Goal: Task Accomplishment & Management: Manage account settings

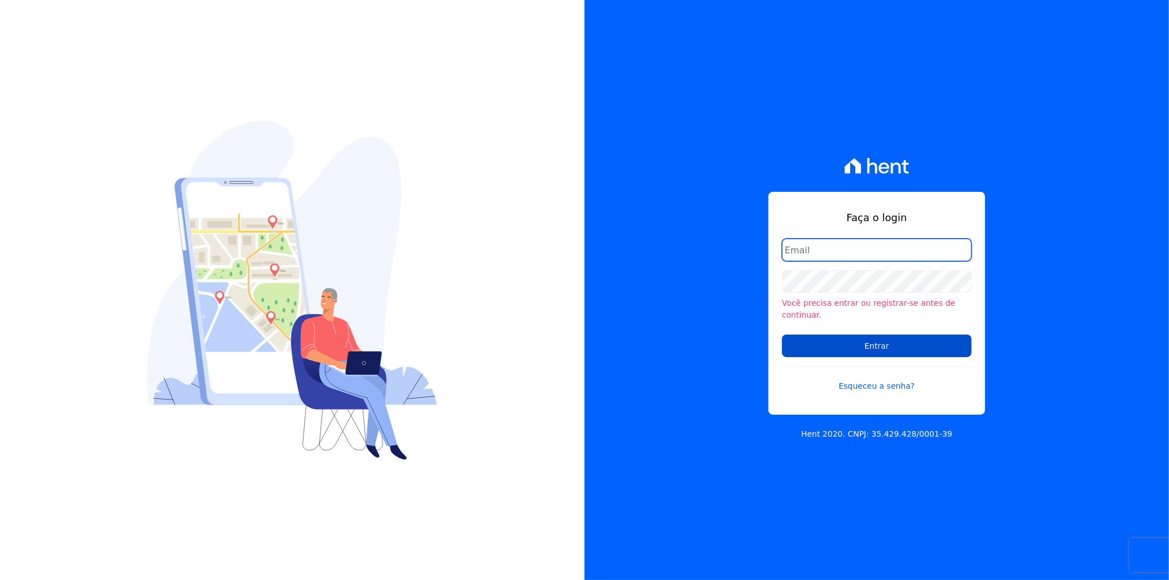
type input "[EMAIL_ADDRESS][PERSON_NAME][DOMAIN_NAME]"
click at [868, 336] on input "Entrar" at bounding box center [877, 346] width 190 height 23
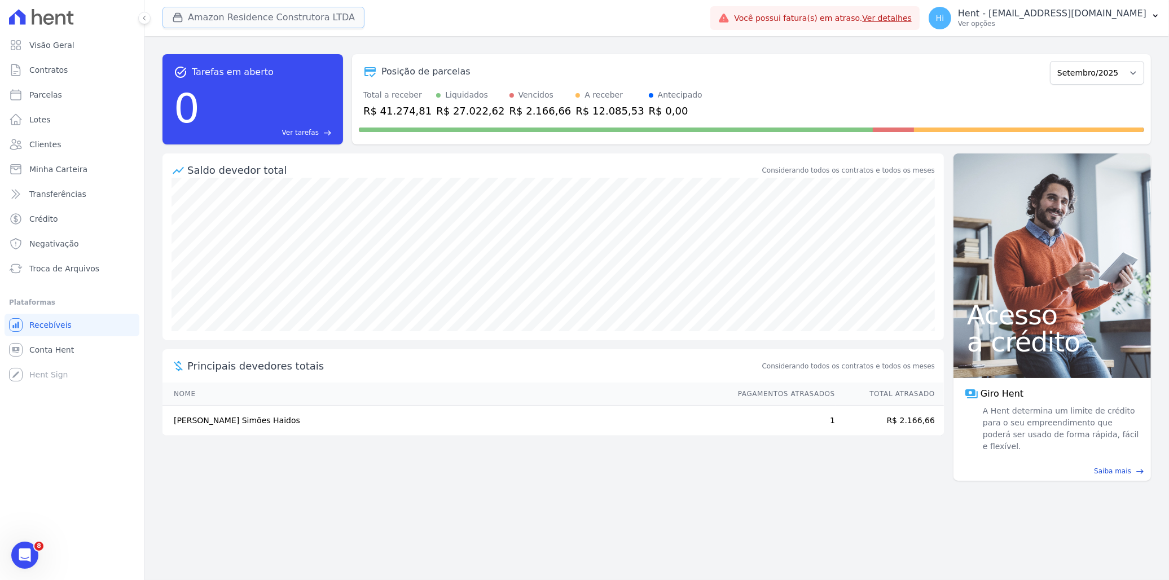
click at [231, 19] on button "Amazon Residence Construtora LTDA" at bounding box center [264, 17] width 202 height 21
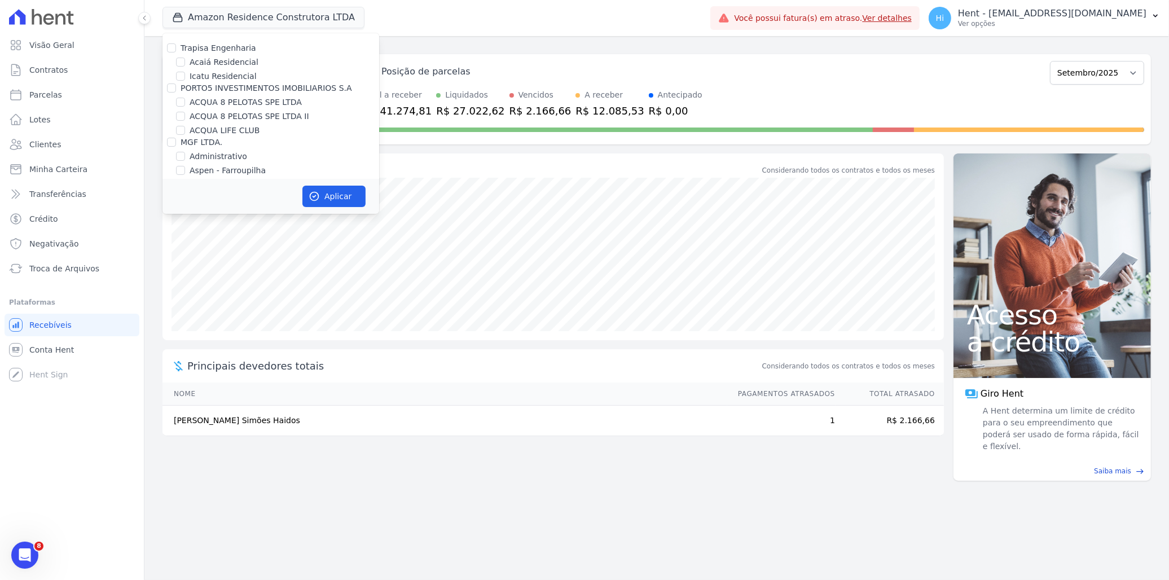
scroll to position [4321, 0]
click at [264, 239] on label "HARAS ROYAL URBANISMO" at bounding box center [243, 245] width 106 height 12
click at [185, 240] on input "HARAS ROYAL URBANISMO" at bounding box center [180, 244] width 9 height 9
checkbox input "true"
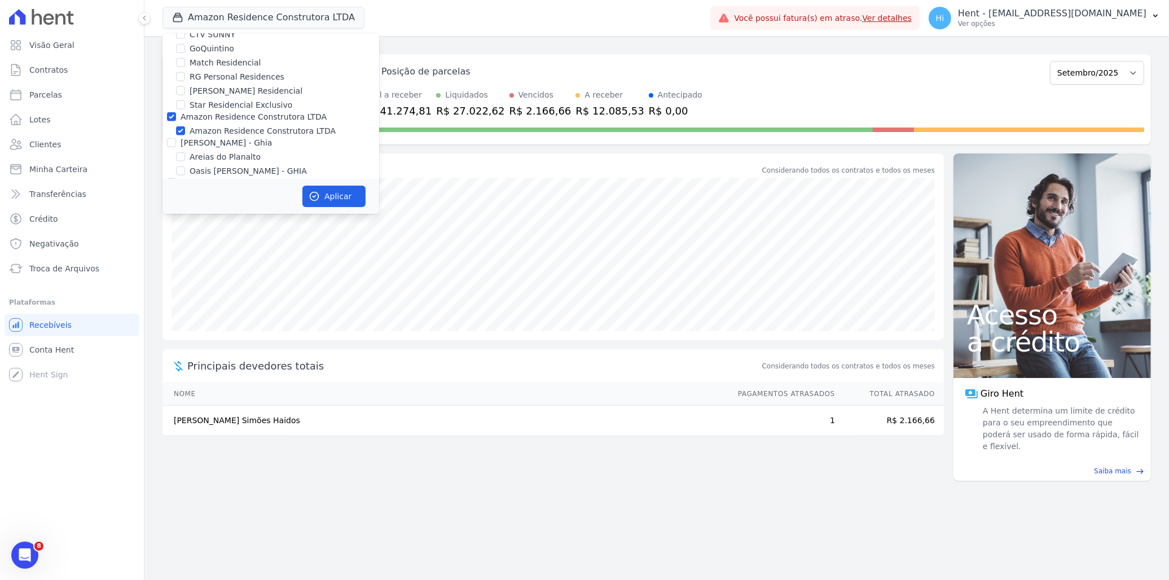
click at [277, 125] on label "Amazon Residence Construtora LTDA" at bounding box center [263, 131] width 146 height 12
click at [185, 126] on input "Amazon Residence Construtora LTDA" at bounding box center [180, 130] width 9 height 9
checkbox input "false"
click at [333, 199] on button "Aplicar" at bounding box center [334, 196] width 63 height 21
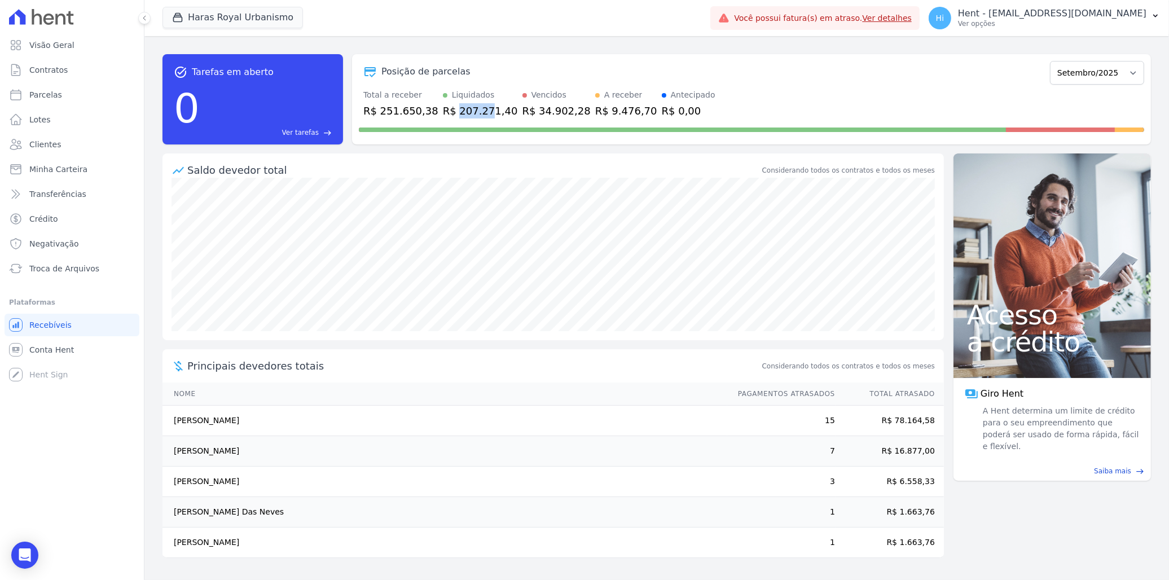
drag, startPoint x: 446, startPoint y: 111, endPoint x: 476, endPoint y: 112, distance: 29.9
click at [476, 112] on div "R$ 207.271,40" at bounding box center [480, 110] width 75 height 15
drag, startPoint x: 476, startPoint y: 112, endPoint x: 526, endPoint y: 114, distance: 50.3
click at [526, 114] on div "R$ 34.902,28" at bounding box center [557, 110] width 68 height 15
drag, startPoint x: 510, startPoint y: 114, endPoint x: 529, endPoint y: 115, distance: 19.8
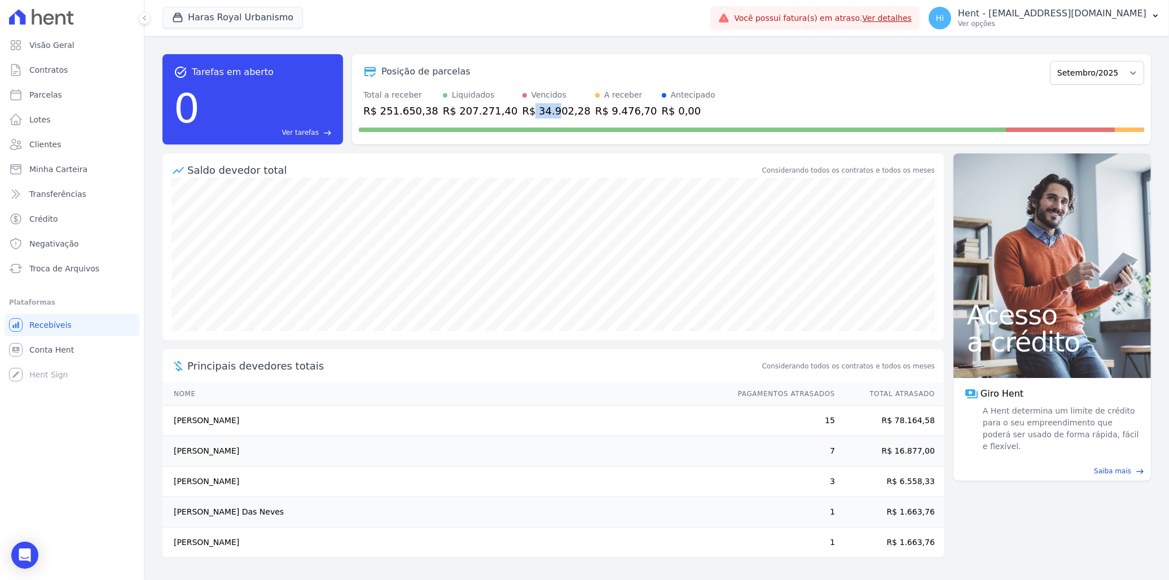
click at [529, 115] on div "R$ 34.902,28" at bounding box center [557, 110] width 68 height 15
drag, startPoint x: 529, startPoint y: 115, endPoint x: 571, endPoint y: 111, distance: 42.0
click at [595, 111] on div "R$ 9.476,70" at bounding box center [626, 110] width 62 height 15
drag, startPoint x: 570, startPoint y: 111, endPoint x: 599, endPoint y: 114, distance: 29.5
click at [599, 114] on div "R$ 9.476,70" at bounding box center [626, 110] width 62 height 15
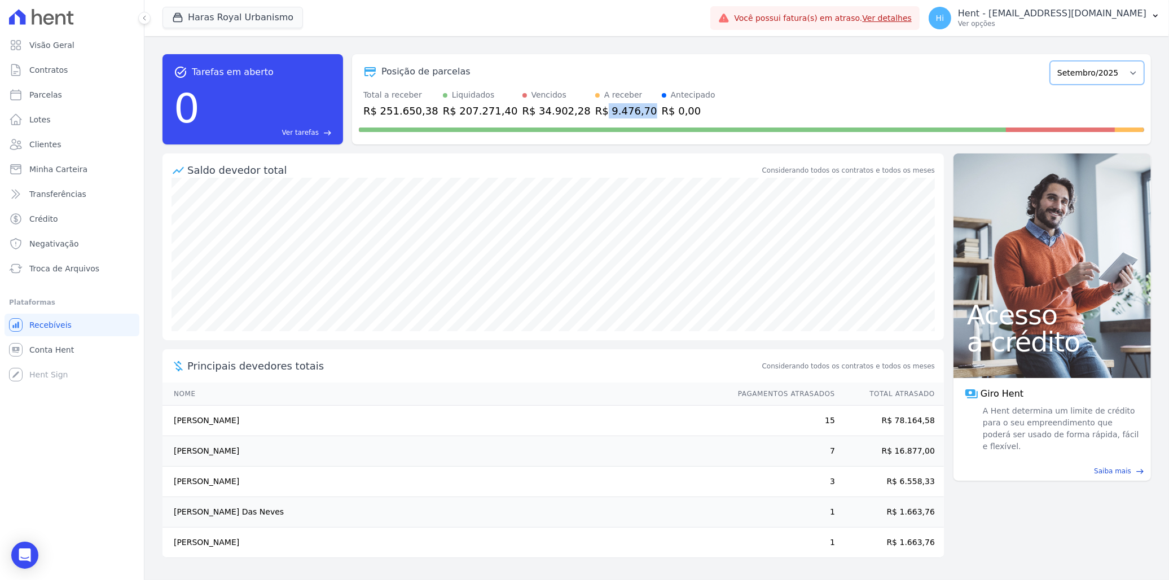
click at [1095, 77] on select "Julho/2024 Agosto/2024 Setembro/2024 Outubro/2024 Novembro/2024 Dezembro/2024 J…" at bounding box center [1097, 73] width 94 height 24
click at [365, 152] on div "task_alt Tarefas em aberto 0 Ver tarefas east Posição de parcelas Julho/2024 Ag…" at bounding box center [657, 99] width 989 height 108
click at [65, 72] on link "Contratos" at bounding box center [72, 70] width 135 height 23
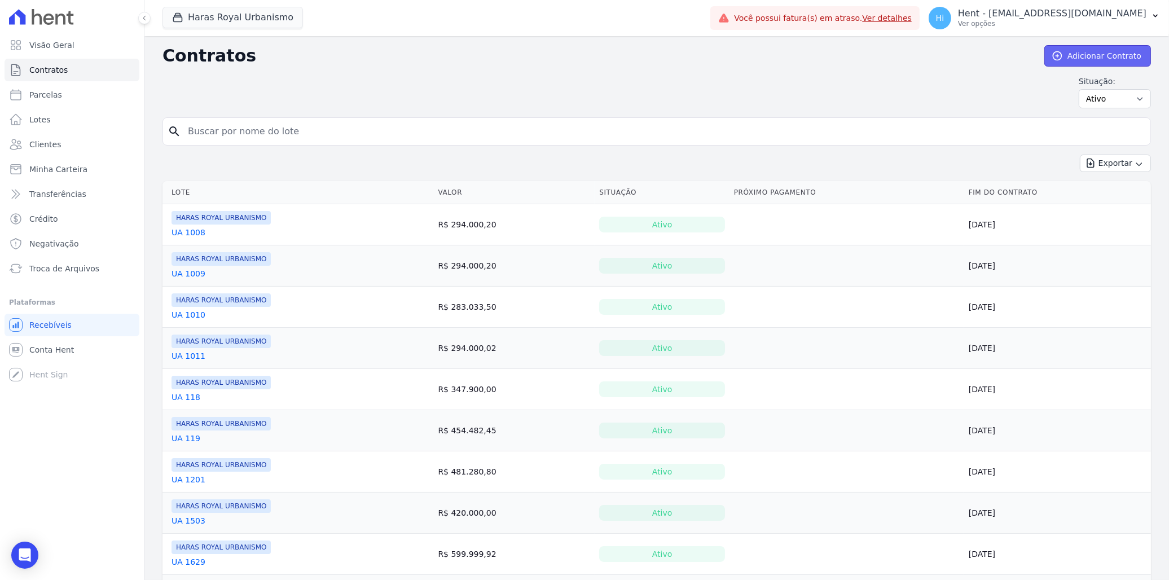
click at [1087, 52] on link "Adicionar Contrato" at bounding box center [1098, 55] width 107 height 21
click at [53, 93] on span "Parcelas" at bounding box center [45, 94] width 33 height 11
select select
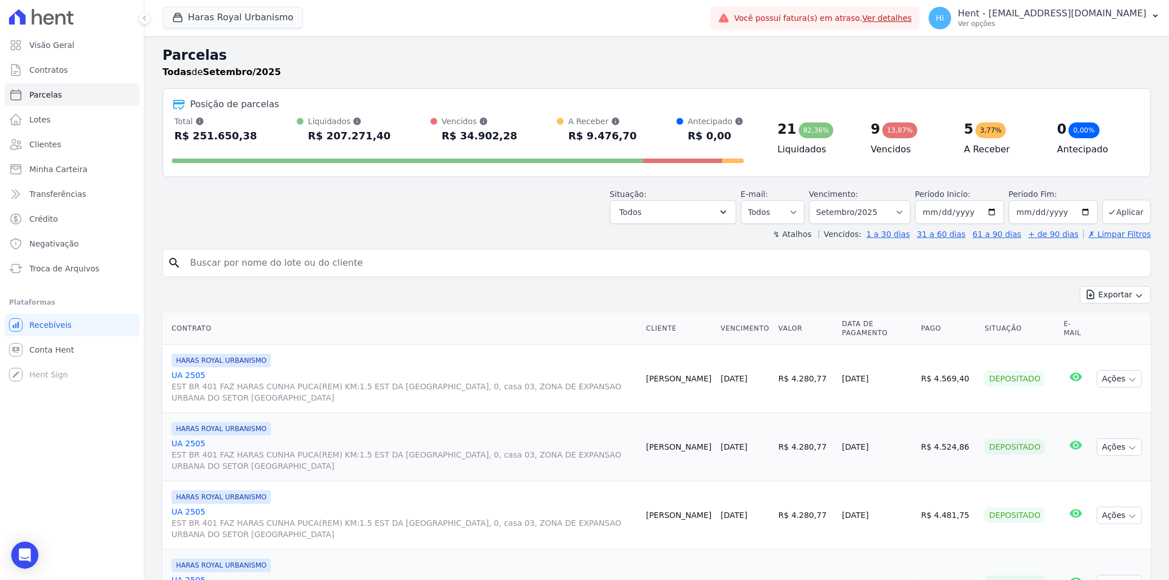
drag, startPoint x: 189, startPoint y: 138, endPoint x: 216, endPoint y: 138, distance: 27.1
click at [216, 138] on div "R$ 251.650,38" at bounding box center [215, 136] width 83 height 18
click at [220, 140] on div "R$ 251.650,38" at bounding box center [215, 136] width 83 height 18
drag, startPoint x: 305, startPoint y: 136, endPoint x: 358, endPoint y: 136, distance: 52.5
click at [358, 136] on div "R$ 207.271,40" at bounding box center [349, 136] width 83 height 18
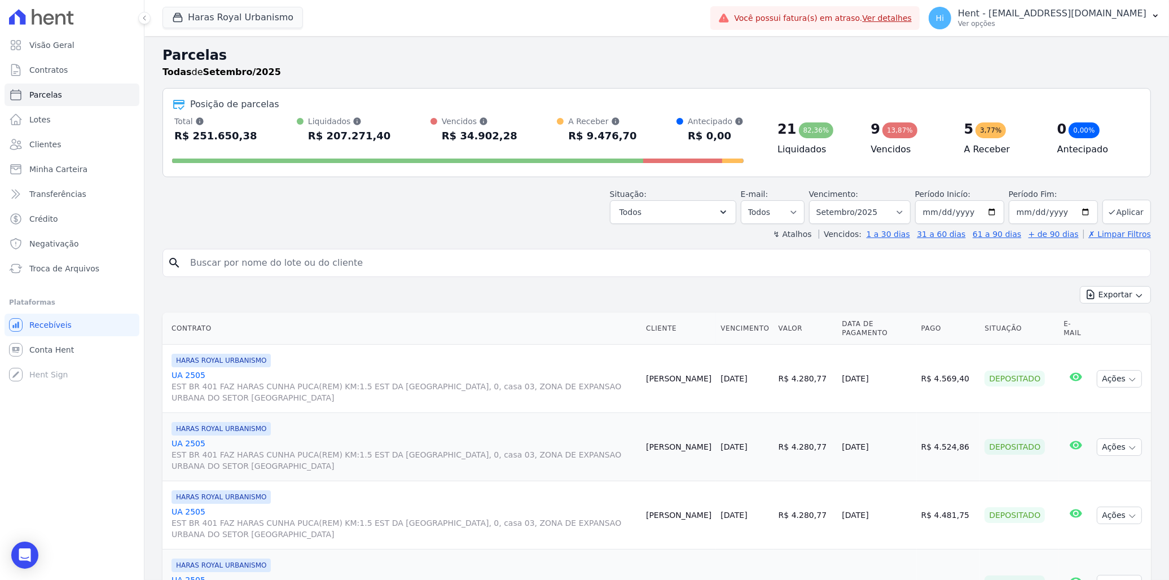
drag, startPoint x: 358, startPoint y: 136, endPoint x: 458, endPoint y: 143, distance: 100.7
click at [453, 143] on div "R$ 34.902,28" at bounding box center [480, 136] width 76 height 18
drag, startPoint x: 447, startPoint y: 135, endPoint x: 522, endPoint y: 145, distance: 75.7
click at [522, 145] on div "Total Soma das parcelas pagas, vencidas, em aberto e agendadas. Não considera p…" at bounding box center [458, 142] width 572 height 52
drag, startPoint x: 522, startPoint y: 145, endPoint x: 496, endPoint y: 142, distance: 26.7
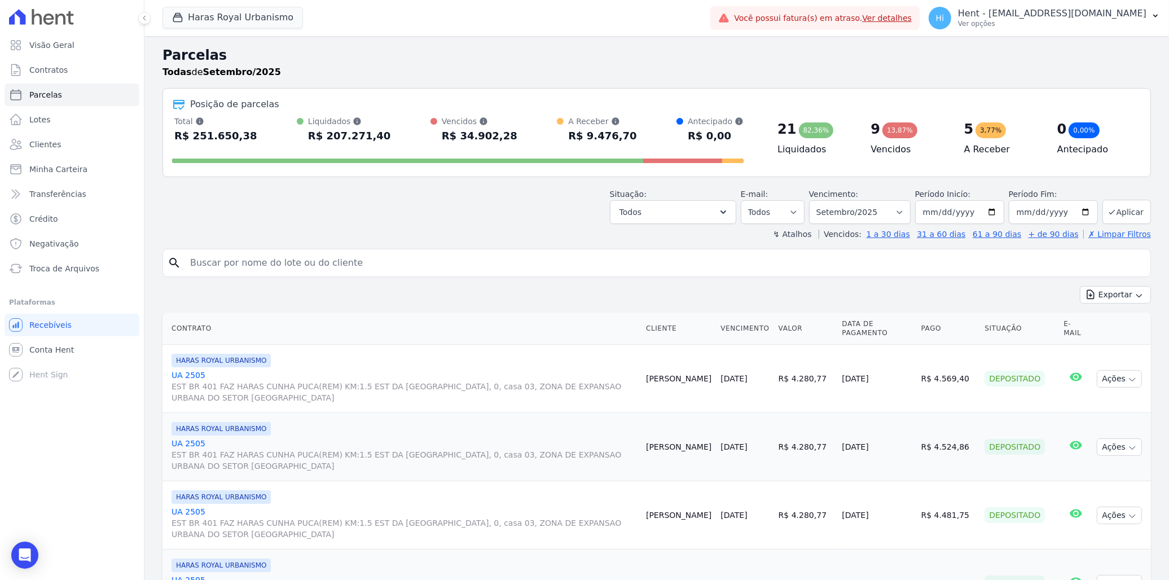
click at [496, 142] on div "R$ 34.902,28" at bounding box center [480, 136] width 76 height 18
drag, startPoint x: 577, startPoint y: 137, endPoint x: 617, endPoint y: 137, distance: 40.1
click at [617, 137] on div "R$ 9.476,70" at bounding box center [602, 136] width 68 height 18
click at [877, 147] on h4 "Vencidos" at bounding box center [908, 150] width 75 height 14
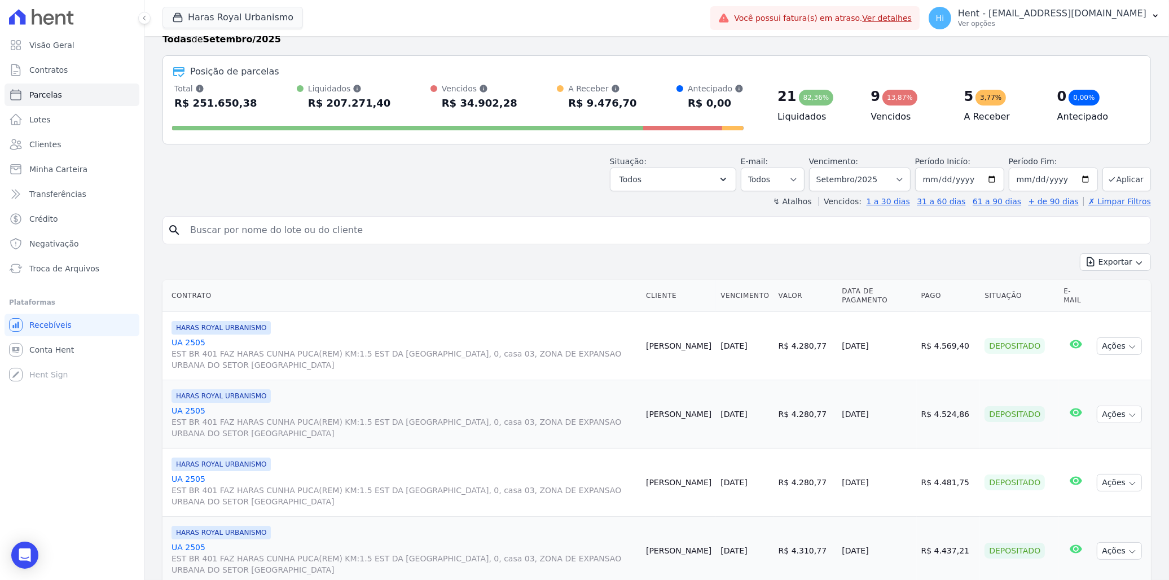
scroll to position [63, 0]
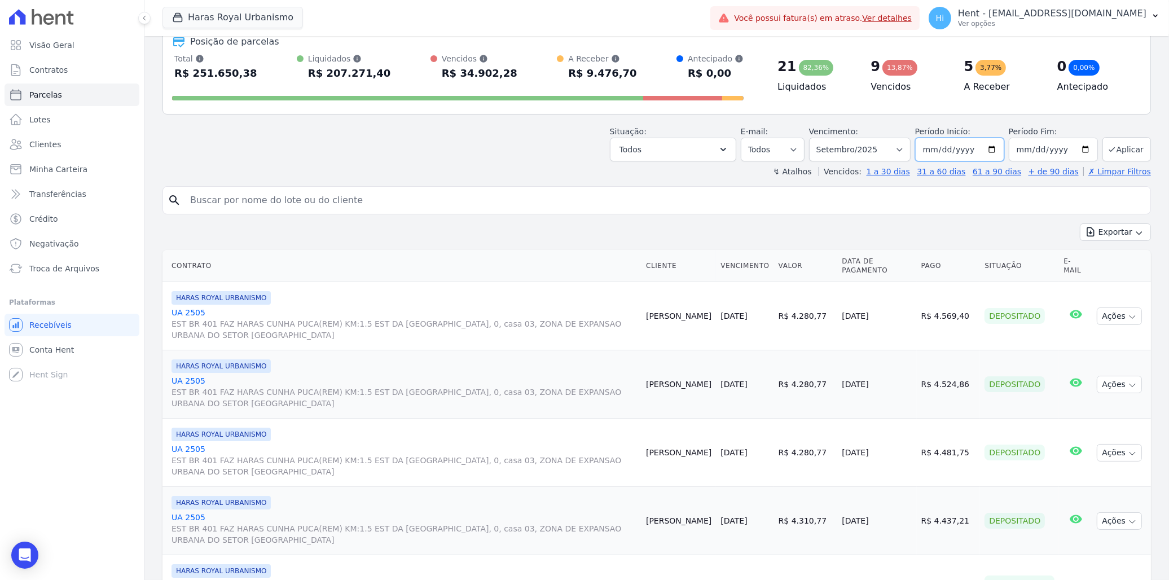
click at [990, 150] on input "2025-09-01" at bounding box center [959, 150] width 89 height 24
type input "2025-01-01"
click at [1119, 151] on button "Aplicar" at bounding box center [1127, 149] width 49 height 24
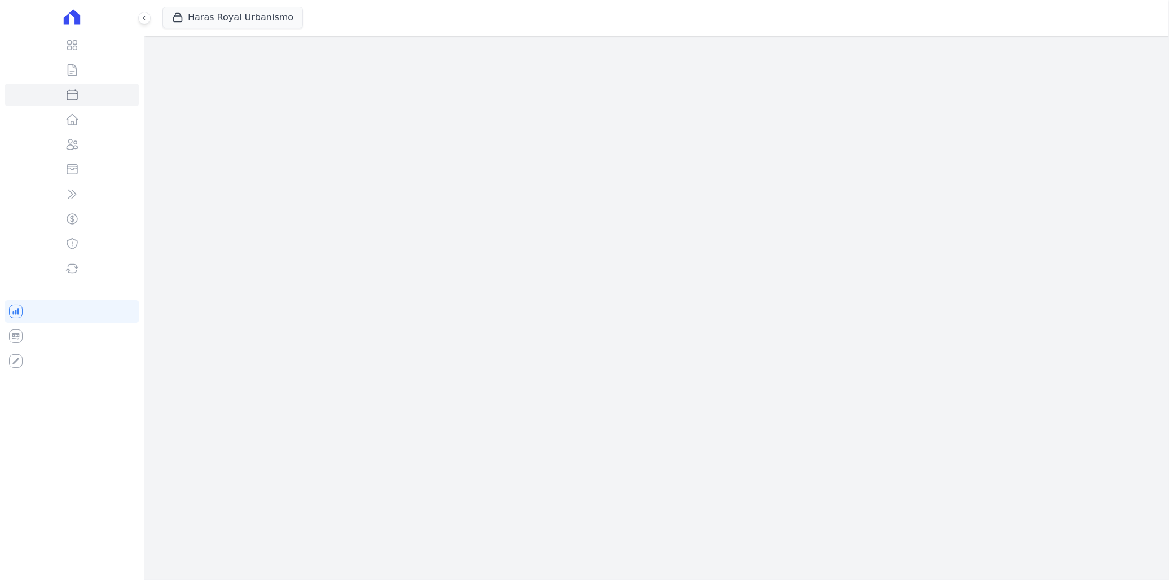
select select
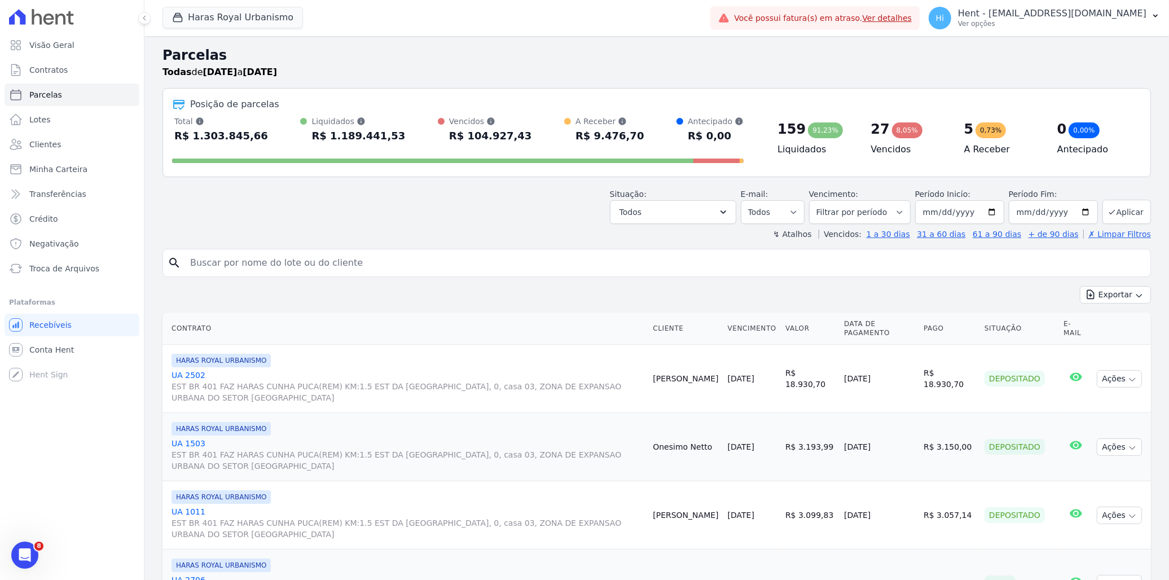
drag, startPoint x: 178, startPoint y: 136, endPoint x: 248, endPoint y: 139, distance: 70.0
click at [248, 139] on div "Total Soma das parcelas pagas, vencidas, em aberto e agendadas. Não considera p…" at bounding box center [458, 130] width 572 height 29
drag, startPoint x: 248, startPoint y: 139, endPoint x: 325, endPoint y: 142, distance: 76.8
click at [325, 142] on div "R$ 1.189.441,53" at bounding box center [359, 136] width 94 height 18
drag, startPoint x: 331, startPoint y: 138, endPoint x: 379, endPoint y: 137, distance: 48.0
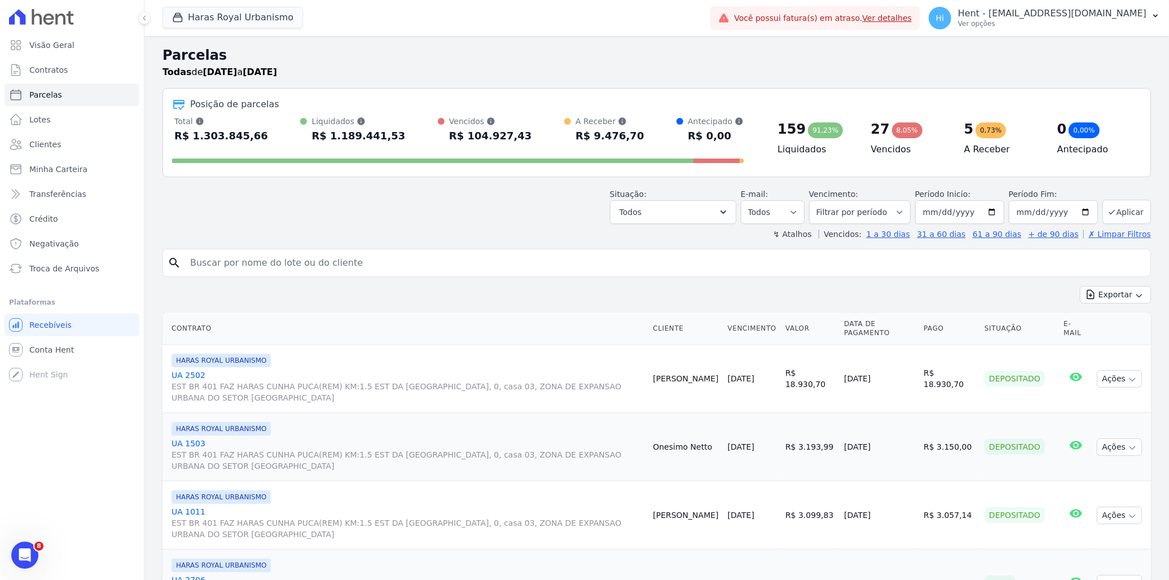
click at [379, 137] on div "Total Soma das parcelas pagas, vencidas, em aberto e agendadas. Não considera p…" at bounding box center [458, 130] width 572 height 29
click at [1073, 210] on input "2025-09-30" at bounding box center [1053, 212] width 89 height 24
type input "2025-12-31"
click at [1118, 211] on button "Aplicar" at bounding box center [1127, 212] width 49 height 24
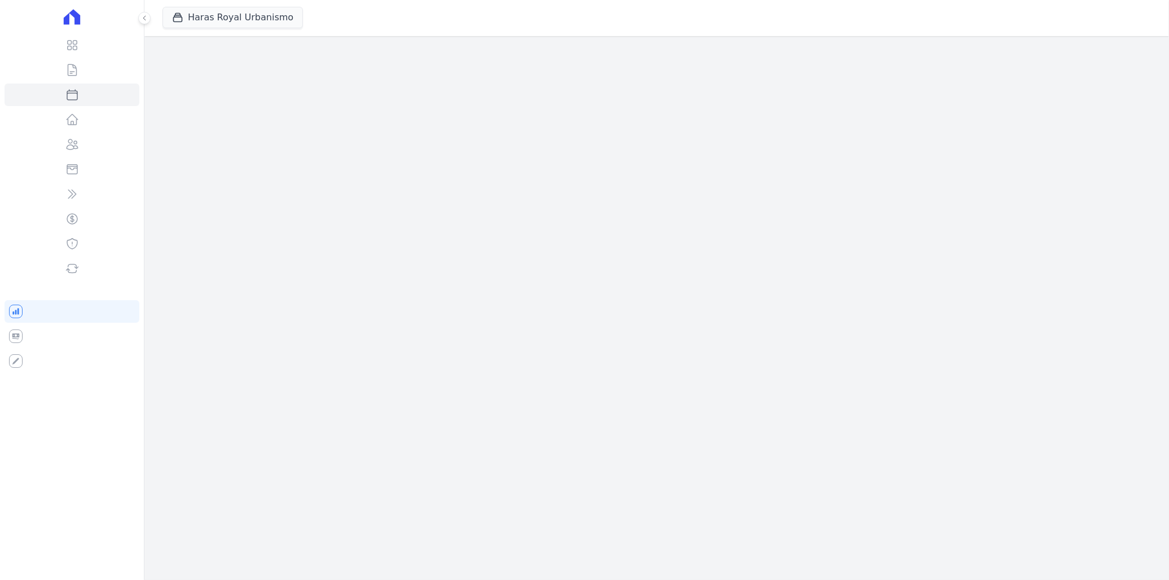
select select
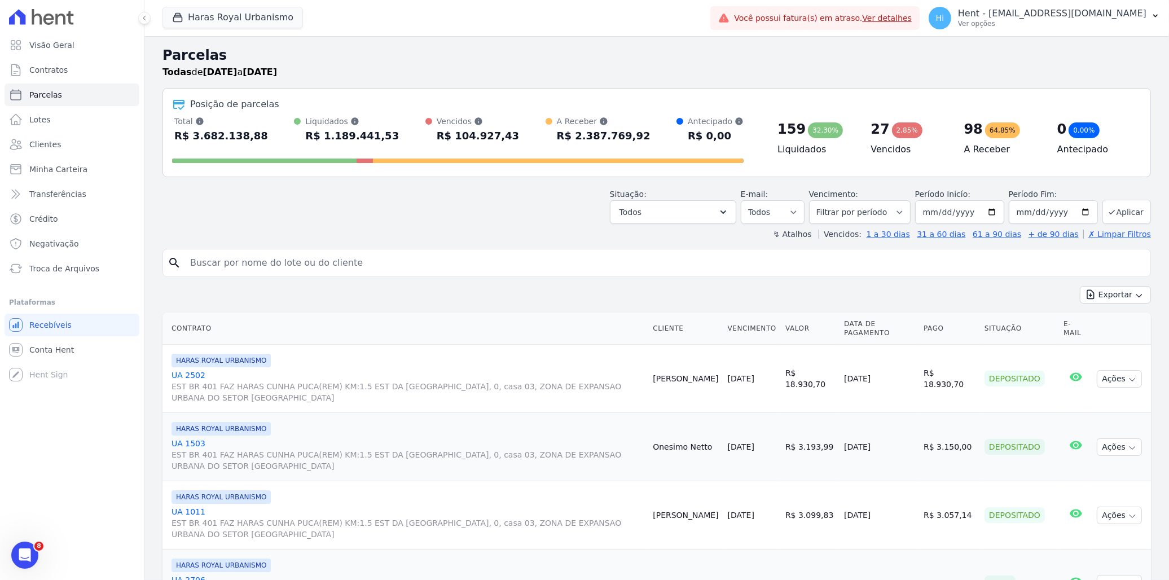
drag, startPoint x: 184, startPoint y: 138, endPoint x: 257, endPoint y: 135, distance: 72.8
click at [257, 135] on div "Total Soma das parcelas pagas, vencidas, em aberto e agendadas. Não considera p…" at bounding box center [458, 130] width 572 height 29
drag, startPoint x: 257, startPoint y: 135, endPoint x: 312, endPoint y: 143, distance: 55.8
click at [312, 143] on div "R$ 1.189.441,53" at bounding box center [352, 136] width 94 height 18
drag, startPoint x: 310, startPoint y: 135, endPoint x: 367, endPoint y: 136, distance: 56.4
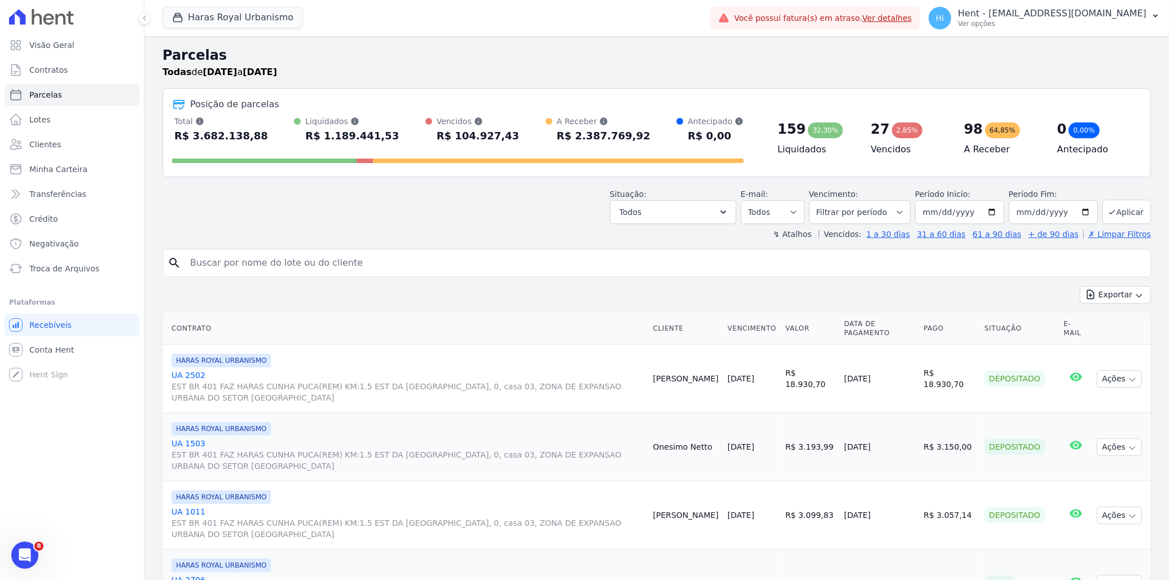
click at [367, 136] on div "R$ 1.189.441,53" at bounding box center [352, 136] width 94 height 18
drag, startPoint x: 367, startPoint y: 136, endPoint x: 546, endPoint y: 147, distance: 179.8
click at [546, 147] on div "Total Soma das parcelas pagas, vencidas, em aberto e agendadas. Não considera p…" at bounding box center [458, 142] width 572 height 52
drag, startPoint x: 562, startPoint y: 135, endPoint x: 646, endPoint y: 135, distance: 84.1
click at [646, 135] on div "Total Soma das parcelas pagas, vencidas, em aberto e agendadas. Não considera p…" at bounding box center [458, 130] width 572 height 29
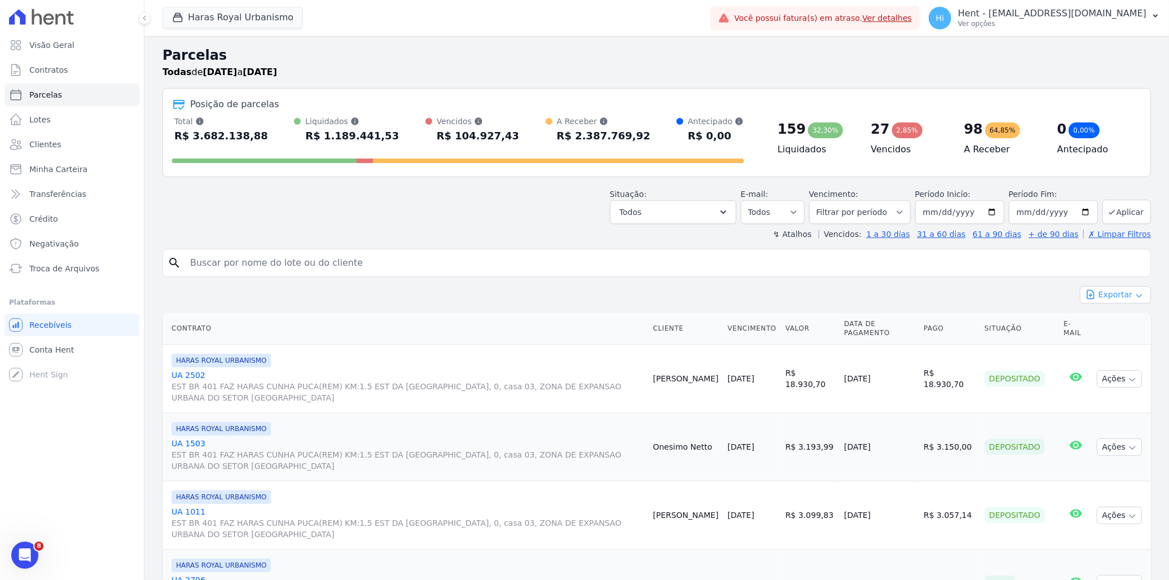
click at [1120, 299] on button "Exportar" at bounding box center [1115, 294] width 71 height 17
click at [819, 305] on div "Exportar Exportar PDF Exportar CSV" at bounding box center [657, 299] width 989 height 27
click at [227, 15] on button "Haras Royal Urbanismo" at bounding box center [233, 17] width 141 height 21
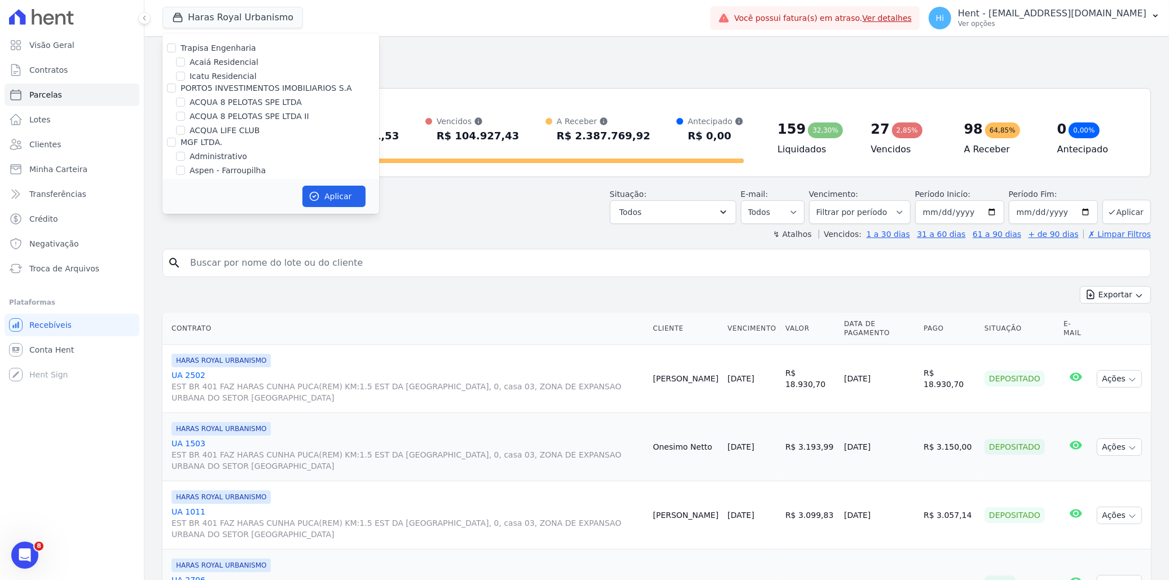
click at [425, 210] on div "Situação: Agendado Em Aberto Pago Processando Cancelado Vencido Transferindo De…" at bounding box center [657, 204] width 989 height 40
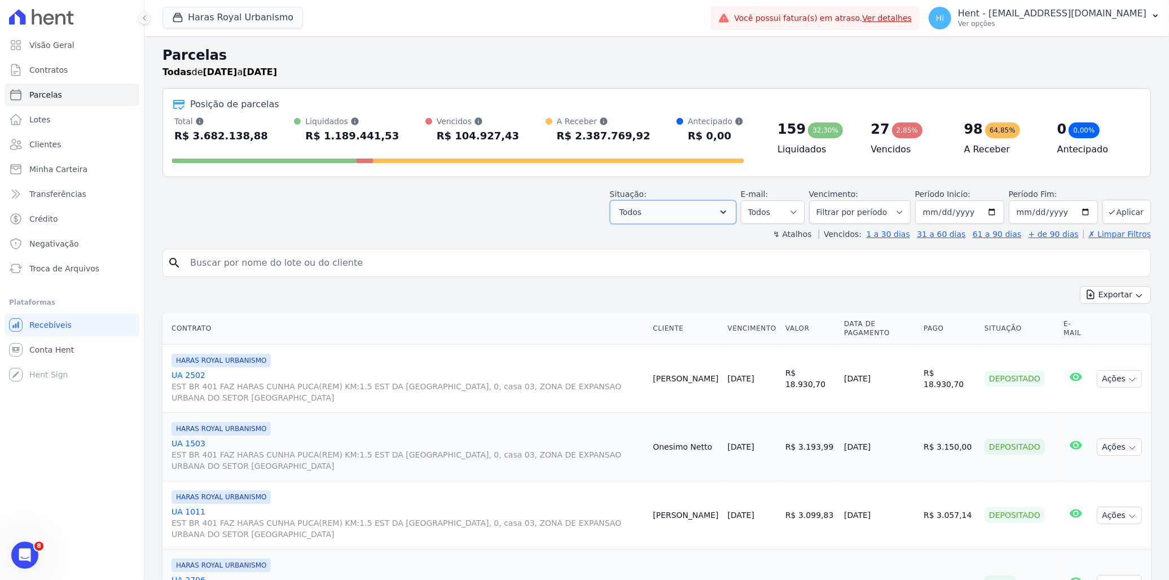
click at [729, 213] on icon "button" at bounding box center [723, 212] width 11 height 11
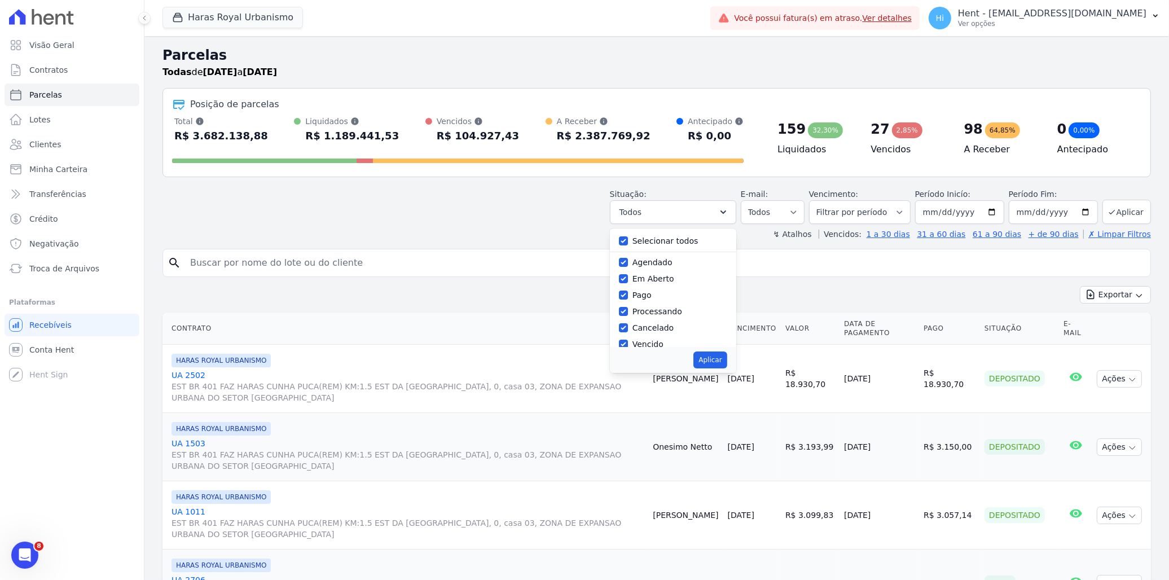
click at [652, 239] on label "Selecionar todos" at bounding box center [666, 240] width 66 height 9
click at [628, 239] on input "Selecionar todos" at bounding box center [623, 240] width 9 height 9
checkbox input "false"
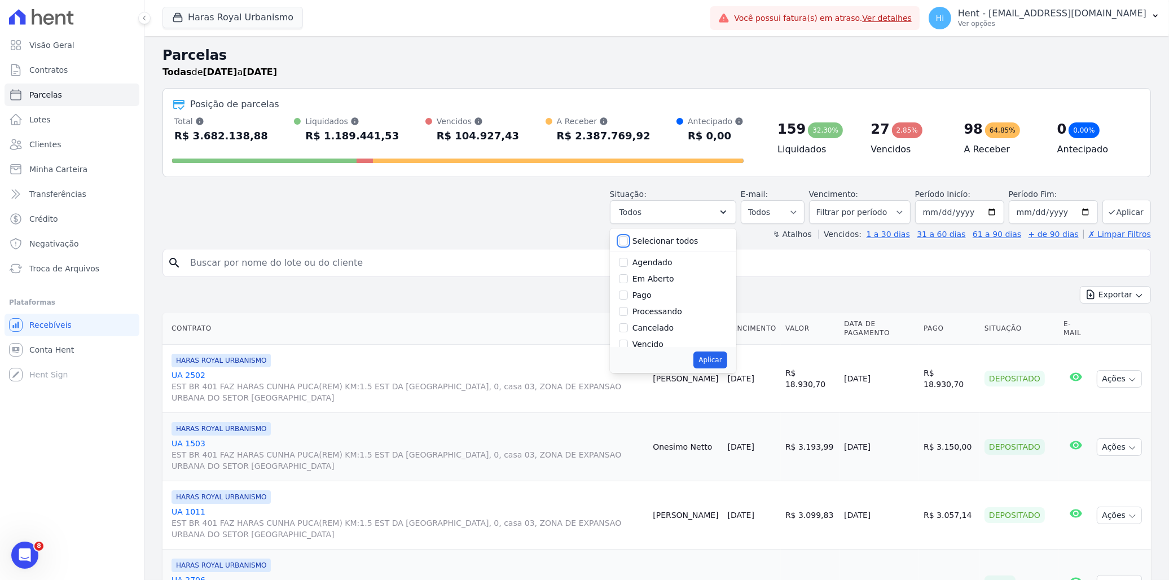
checkbox input "false"
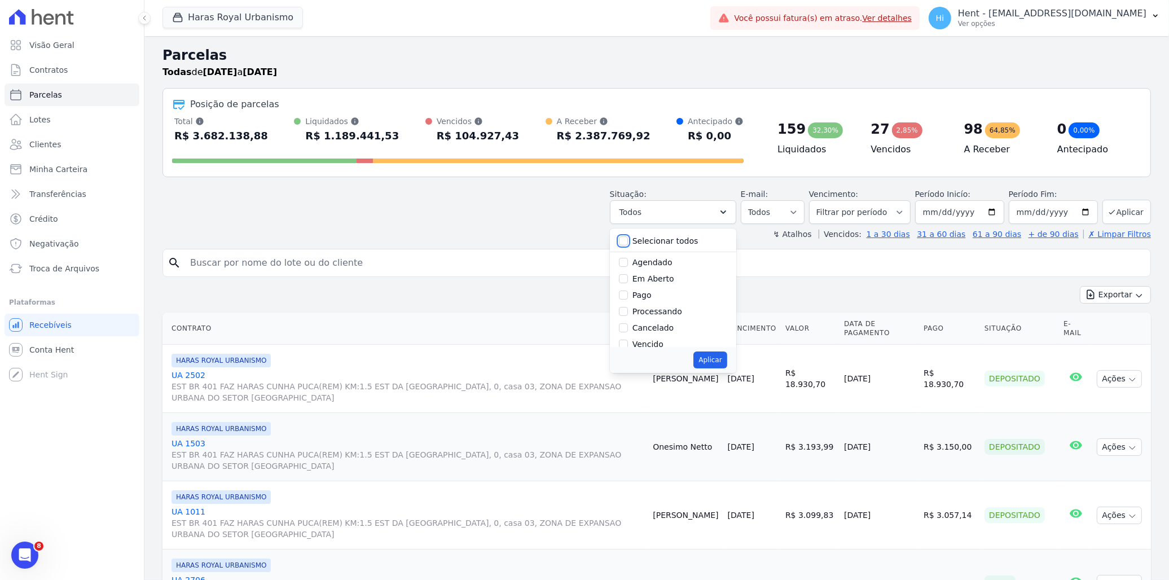
checkbox input "false"
click at [641, 282] on label "Vencido" at bounding box center [648, 281] width 31 height 9
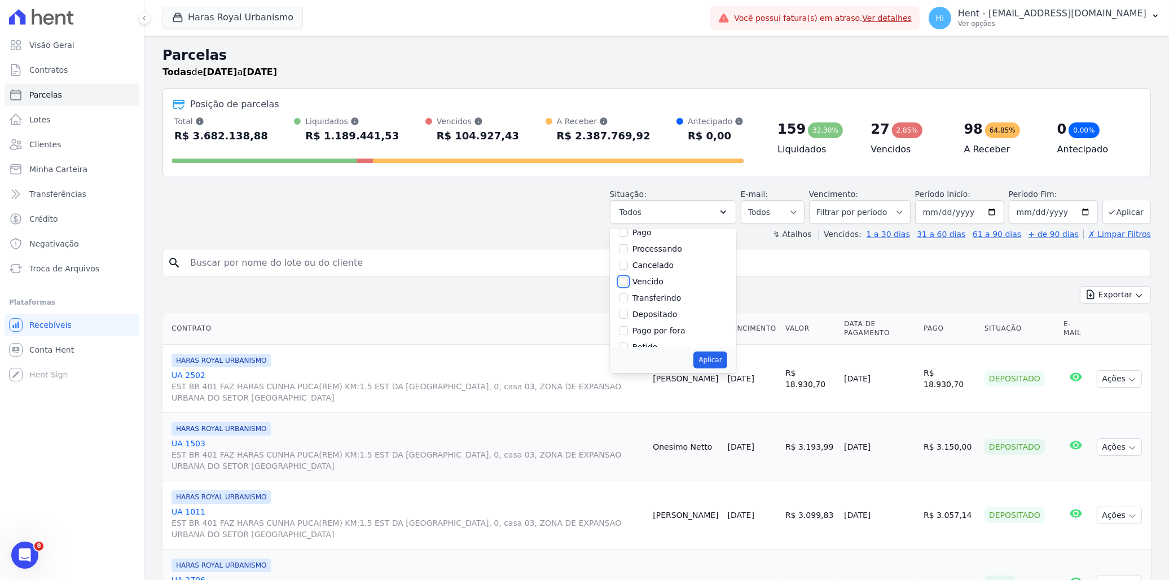
click at [628, 282] on input "Vencido" at bounding box center [623, 281] width 9 height 9
checkbox input "true"
click at [718, 360] on button "Aplicar" at bounding box center [710, 360] width 33 height 17
select select "overdue"
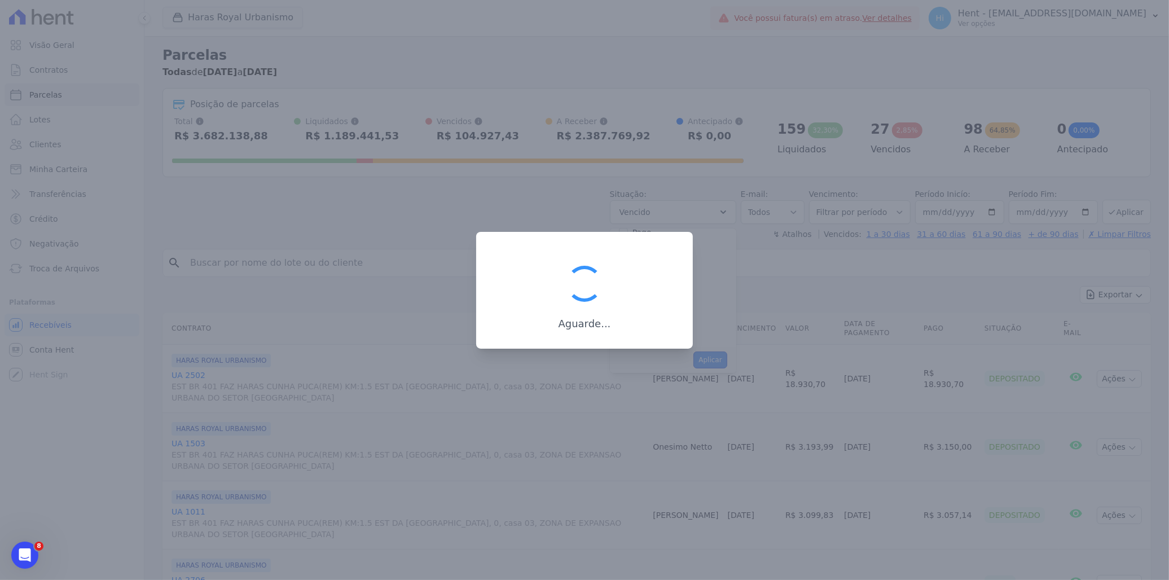
scroll to position [21, 0]
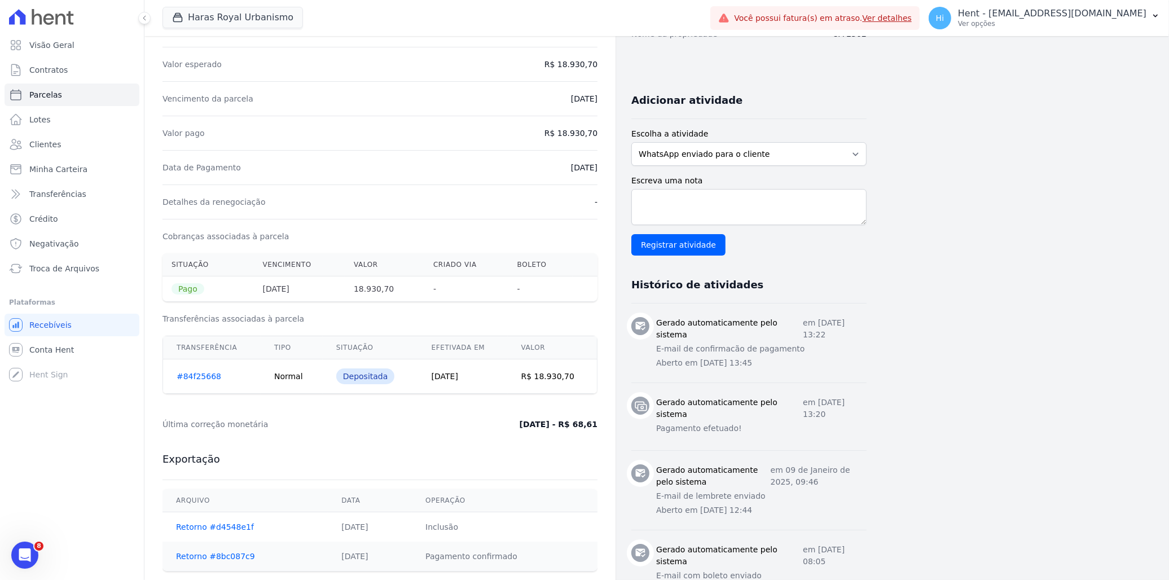
scroll to position [188, 0]
click at [727, 198] on textarea "Escreva uma nota" at bounding box center [749, 209] width 235 height 36
drag, startPoint x: 663, startPoint y: 326, endPoint x: 804, endPoint y: 532, distance: 249.4
click at [804, 532] on ul "Gerado automaticamente pelo sistema em [DATE] 13:22 E-mail de confirmacão de pa…" at bounding box center [749, 459] width 235 height 306
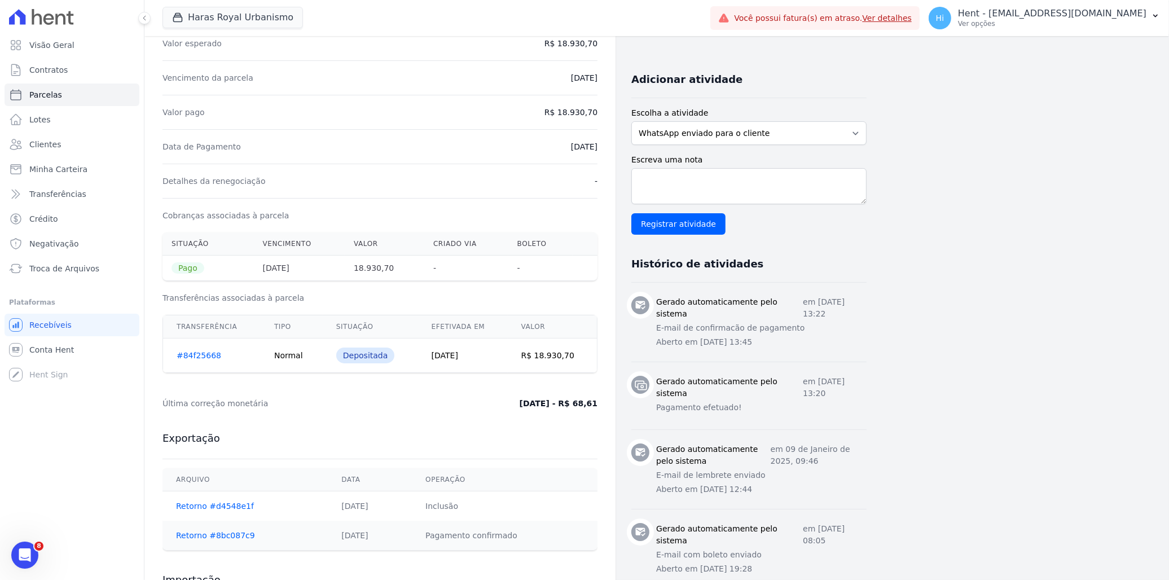
scroll to position [251, 0]
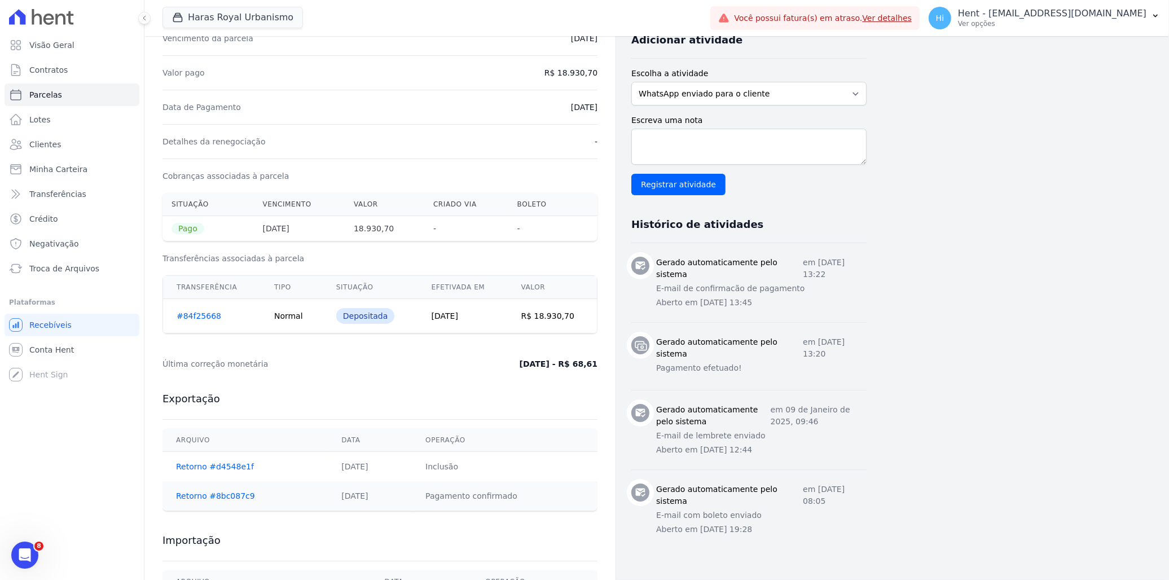
click at [746, 365] on p "Pagamento efetuado!" at bounding box center [761, 368] width 211 height 12
click at [707, 89] on select "WhatsApp enviado para o cliente Adicionar um comentário Ligação feita para o cl…" at bounding box center [749, 94] width 235 height 24
select select "note"
click at [632, 82] on select "WhatsApp enviado para o cliente Adicionar um comentário Ligação feita para o cl…" at bounding box center [749, 94] width 235 height 24
click at [702, 143] on textarea "Escreva uma nota" at bounding box center [749, 147] width 235 height 36
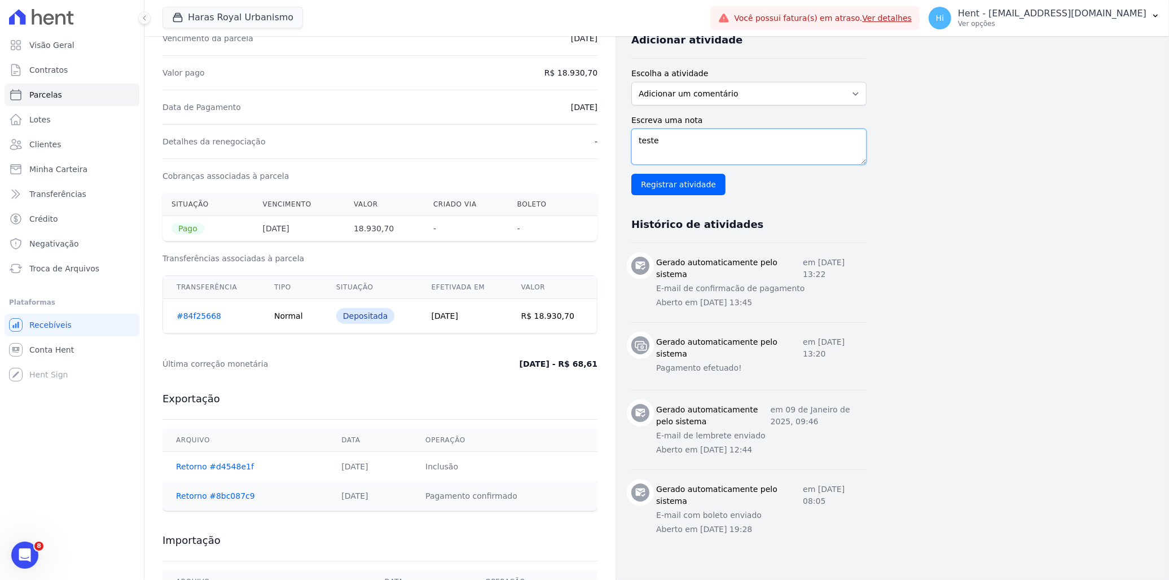
type textarea "teste"
click at [713, 97] on select "WhatsApp enviado para o cliente Adicionar um comentário Ligação feita para o cl…" at bounding box center [749, 94] width 235 height 24
click at [949, 168] on div "Contratos Contrato #acb4f6c7 Parcelas Parcela #5 Parcela #5 - Janeiro de 2025 D…" at bounding box center [647, 216] width 1007 height 861
drag, startPoint x: 692, startPoint y: 151, endPoint x: 572, endPoint y: 148, distance: 120.8
click at [572, 148] on div "Contratos Contrato #acb4f6c7 Parcelas Parcela #5 Parcela #5 - Janeiro de 2025 D…" at bounding box center [505, 216] width 722 height 861
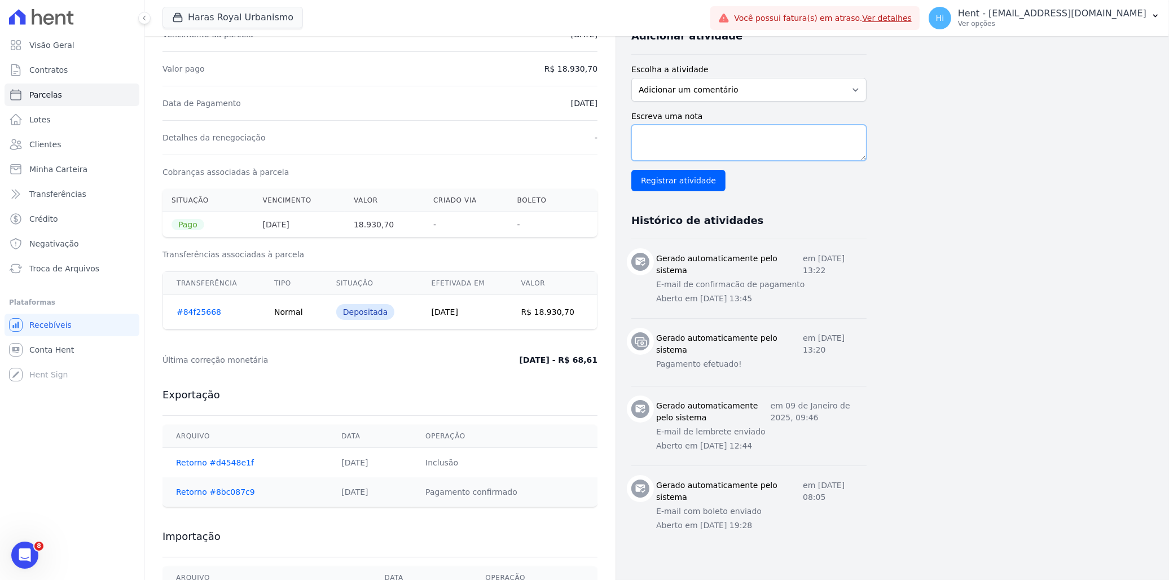
scroll to position [138, 0]
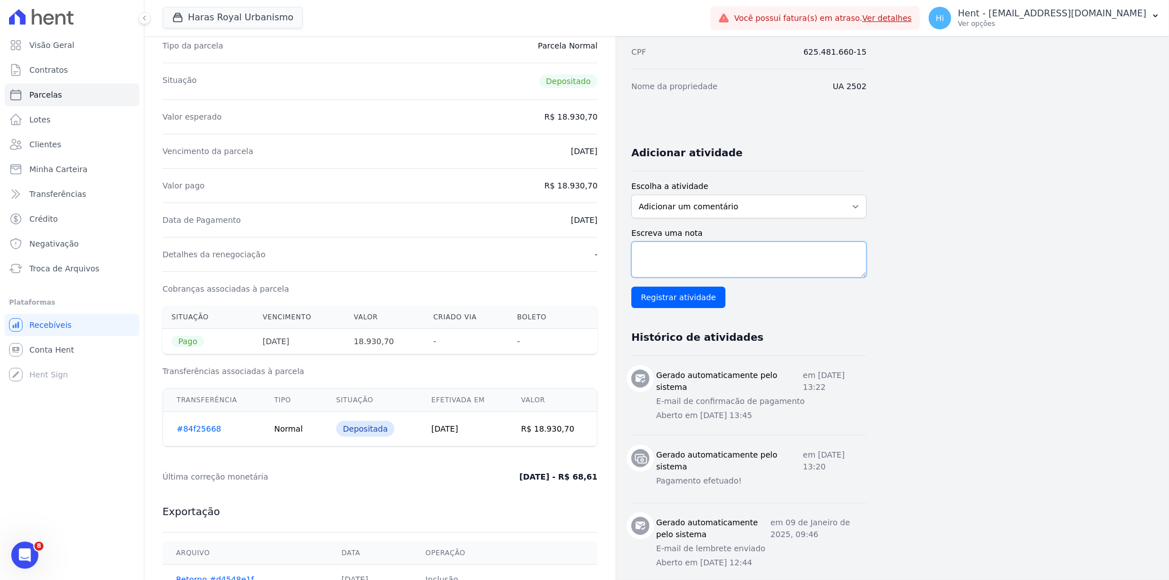
click at [717, 250] on textarea "Escreva uma nota" at bounding box center [749, 260] width 235 height 36
type textarea "teste"
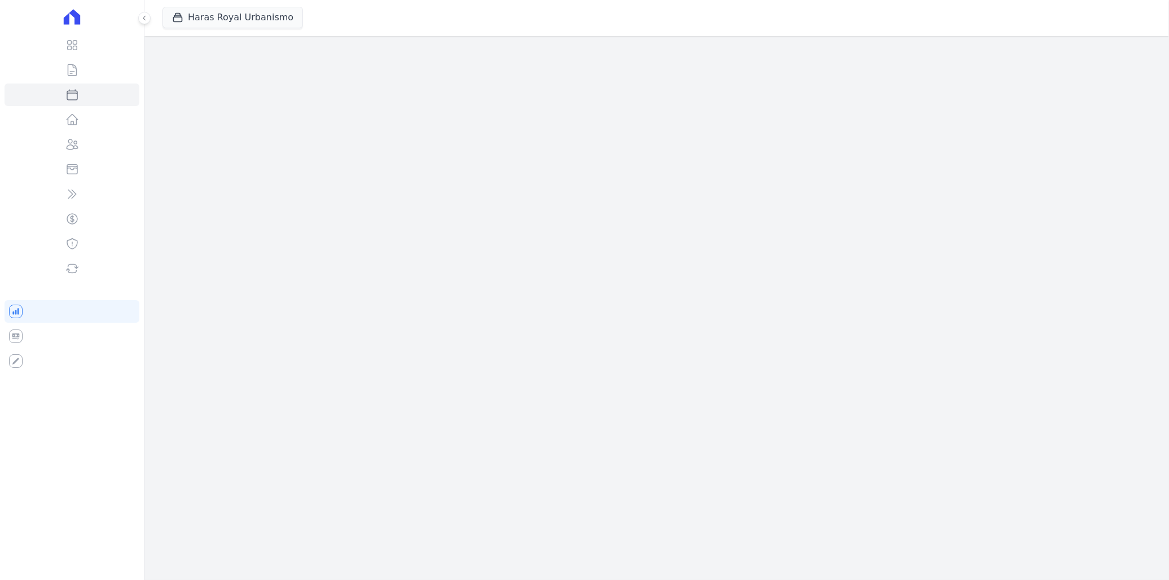
select select
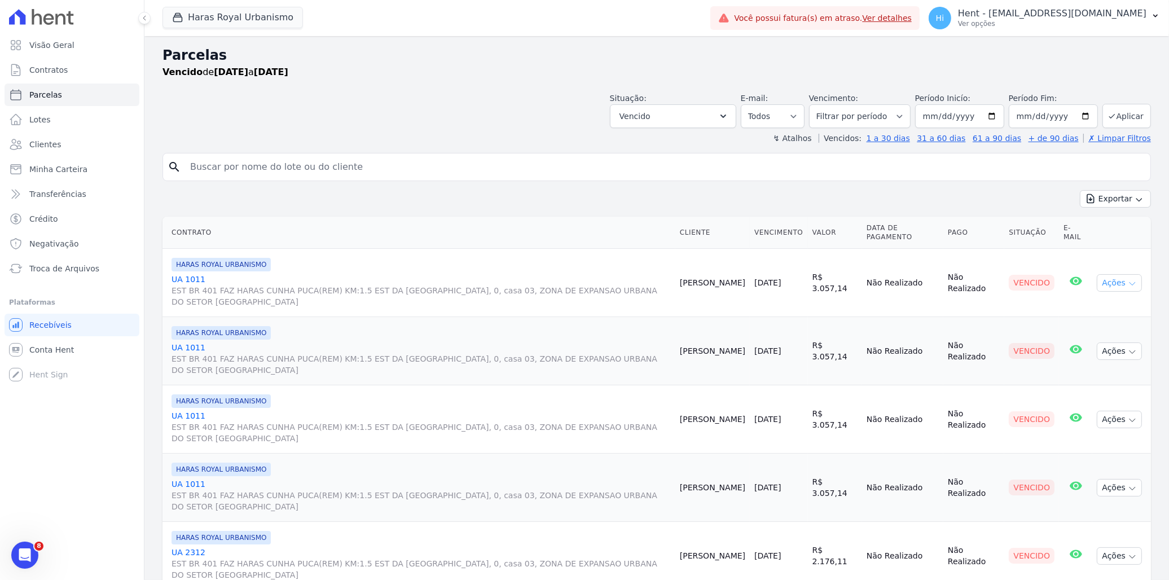
click at [1114, 286] on button "Ações" at bounding box center [1119, 282] width 45 height 17
click at [980, 305] on td "Não Realizado" at bounding box center [975, 283] width 62 height 68
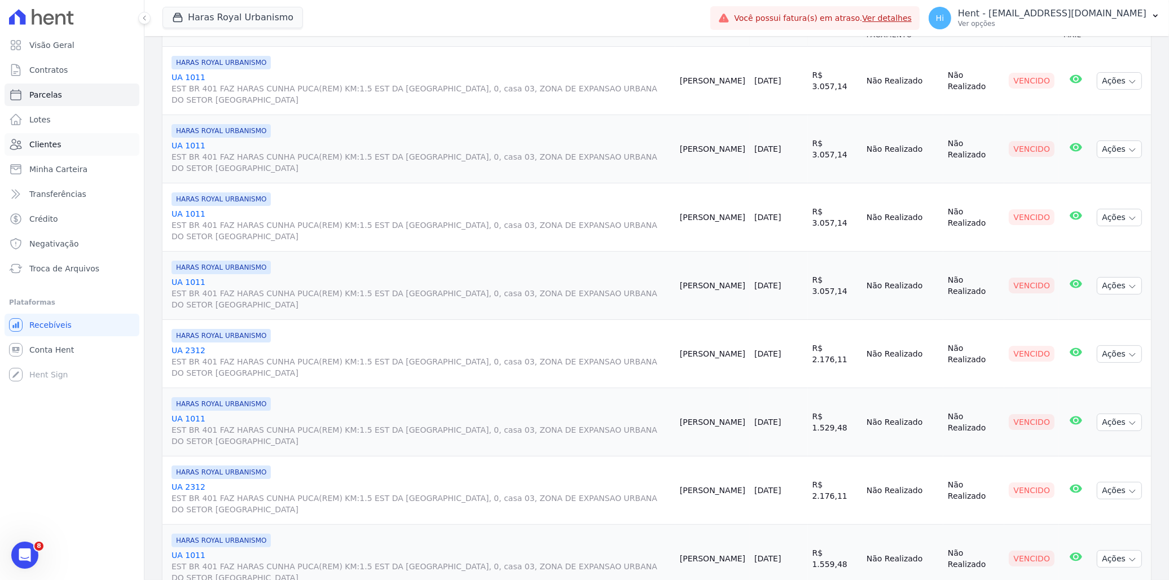
scroll to position [188, 0]
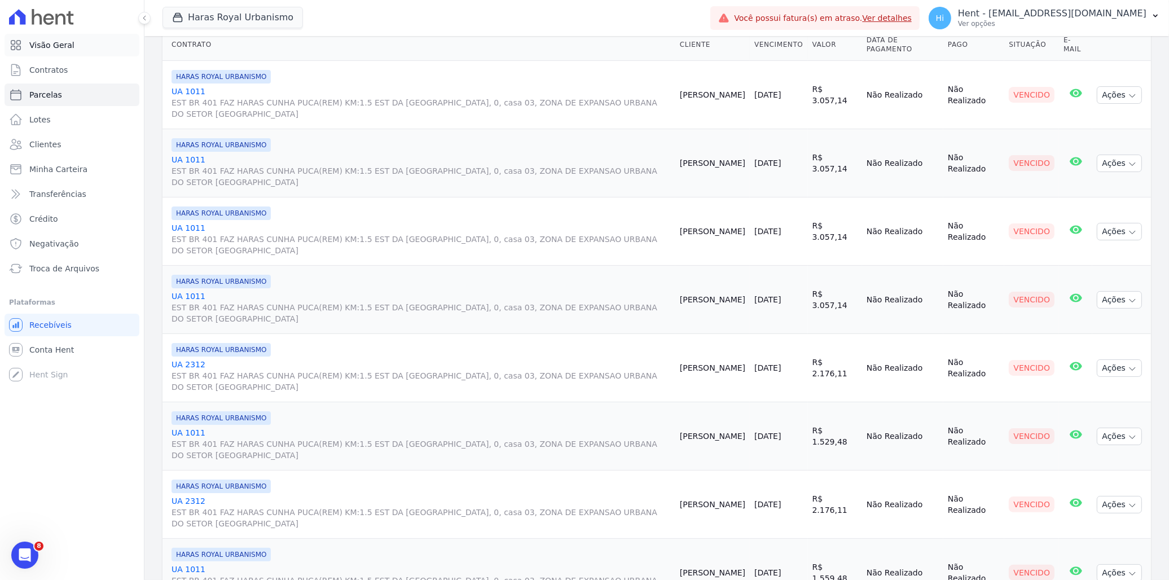
click at [63, 49] on span "Visão Geral" at bounding box center [51, 45] width 45 height 11
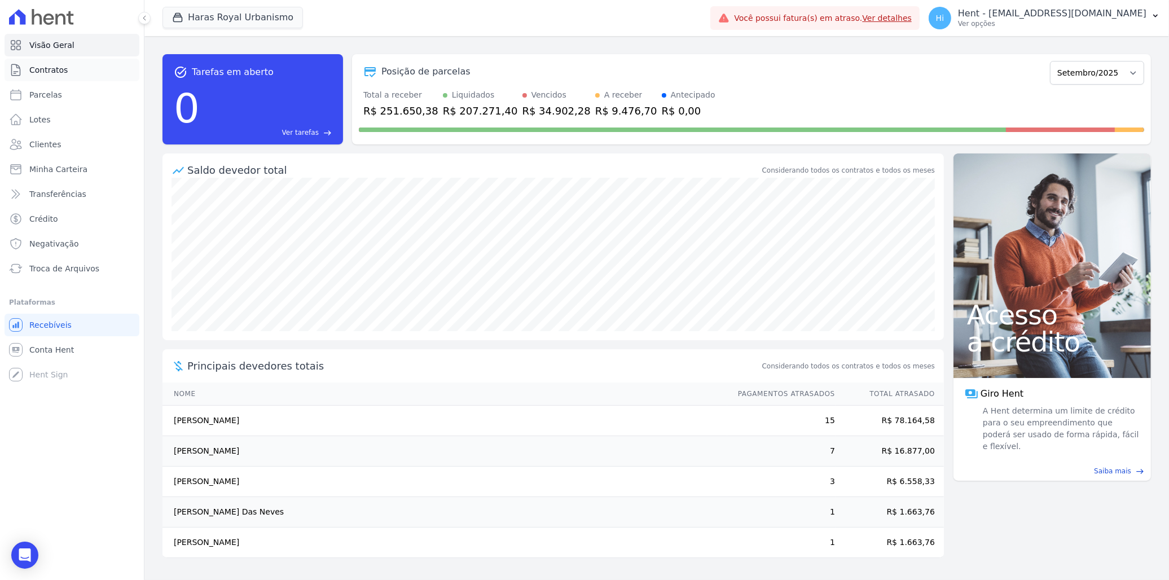
click at [52, 71] on span "Contratos" at bounding box center [48, 69] width 38 height 11
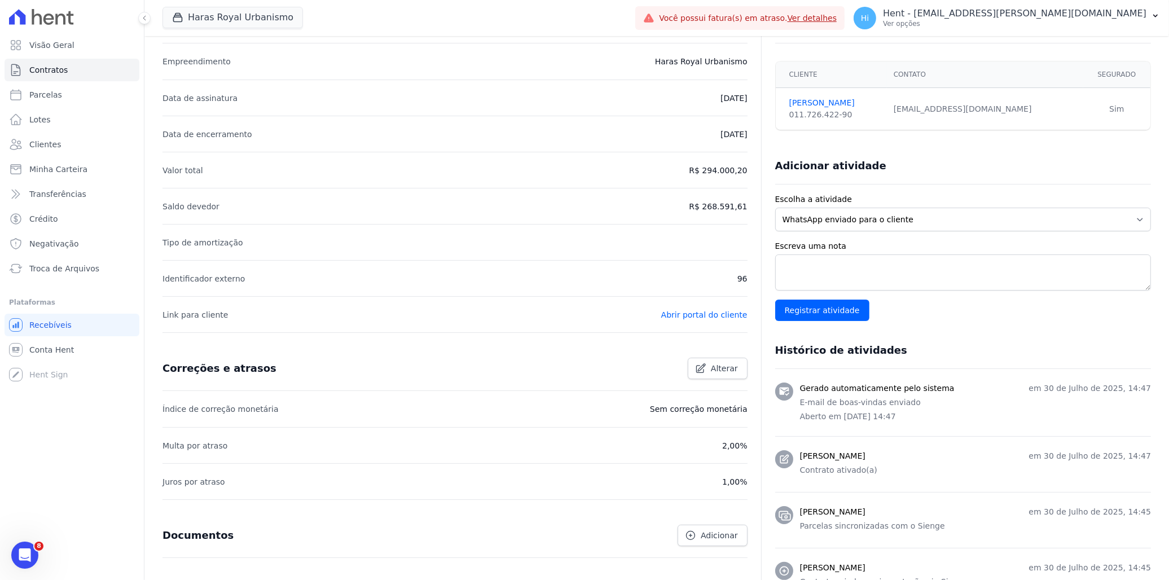
scroll to position [188, 0]
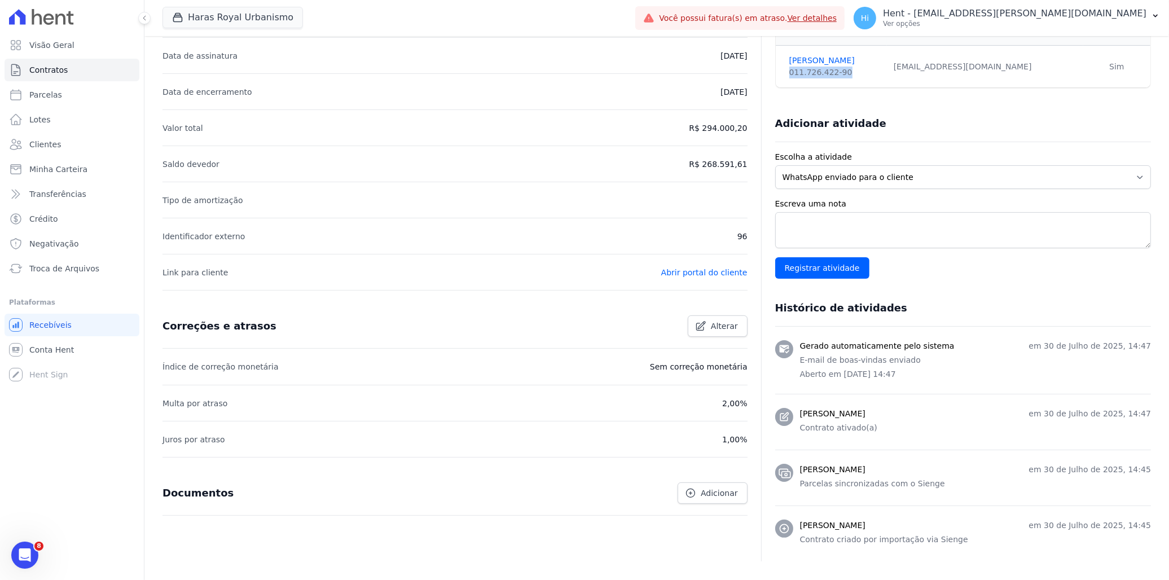
drag, startPoint x: 839, startPoint y: 75, endPoint x: 780, endPoint y: 75, distance: 59.3
click at [780, 75] on td "PAULO NEVES 011.726.422-90" at bounding box center [831, 67] width 111 height 42
copy span "011.726.422-90"
click at [704, 274] on link "Abrir portal do cliente" at bounding box center [704, 272] width 86 height 9
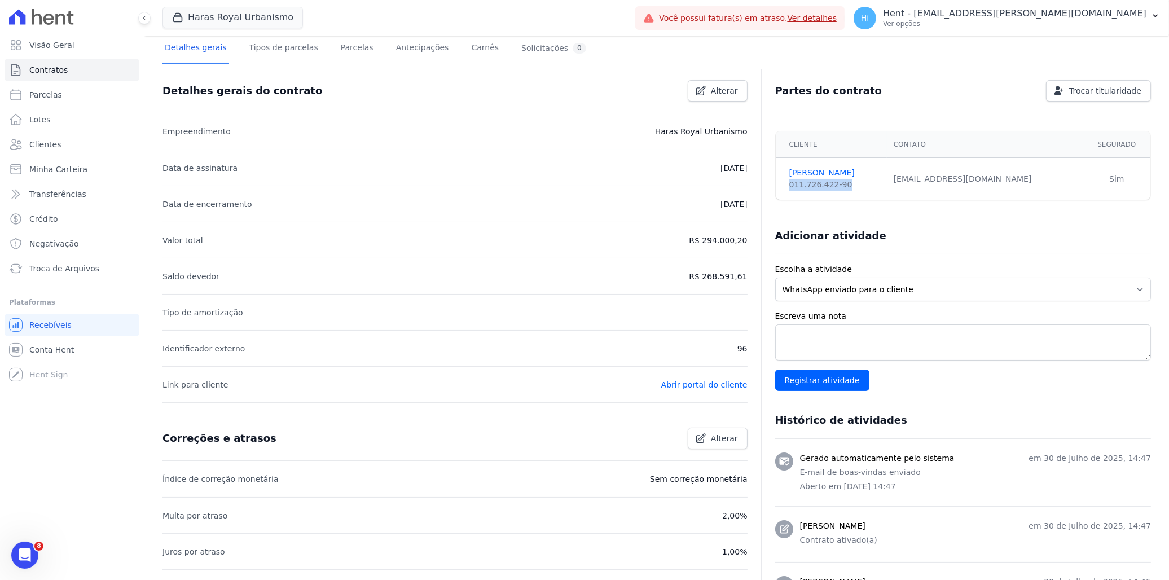
scroll to position [62, 0]
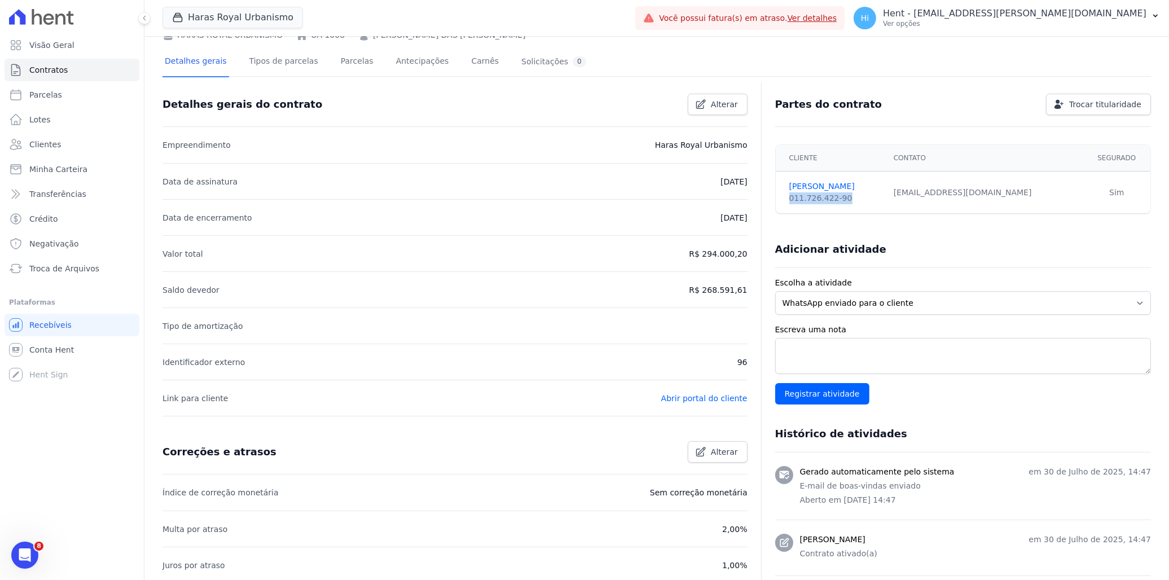
drag, startPoint x: 700, startPoint y: 178, endPoint x: 735, endPoint y: 181, distance: 34.5
click at [735, 181] on li "Data de assinatura 10/07/2025" at bounding box center [455, 181] width 585 height 36
drag, startPoint x: 735, startPoint y: 181, endPoint x: 724, endPoint y: 196, distance: 19.0
click at [724, 196] on li "Data de assinatura 10/07/2025" at bounding box center [455, 181] width 585 height 36
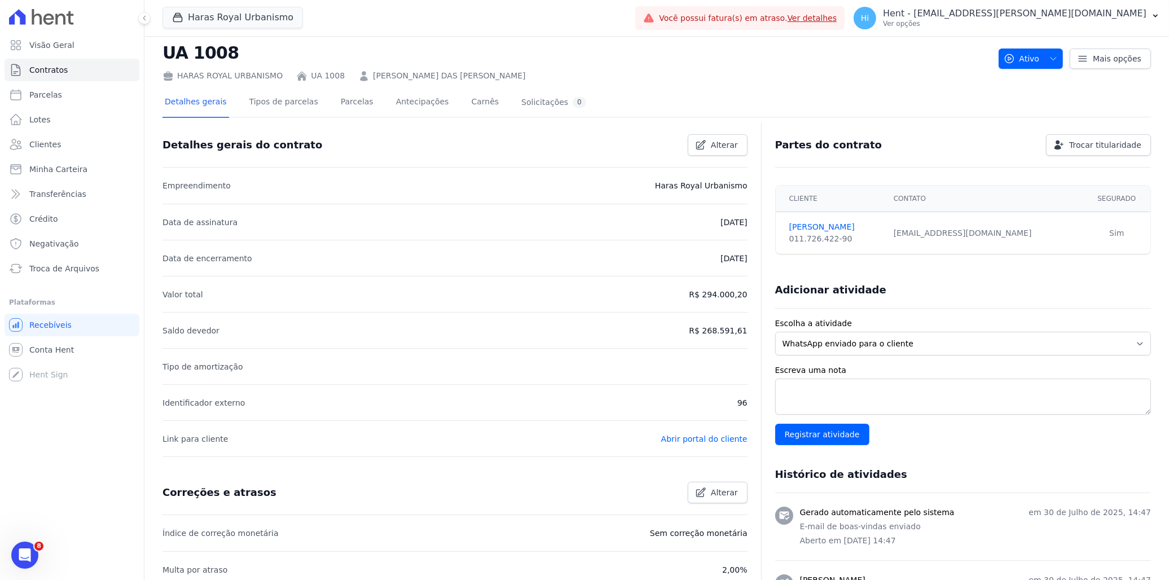
scroll to position [0, 0]
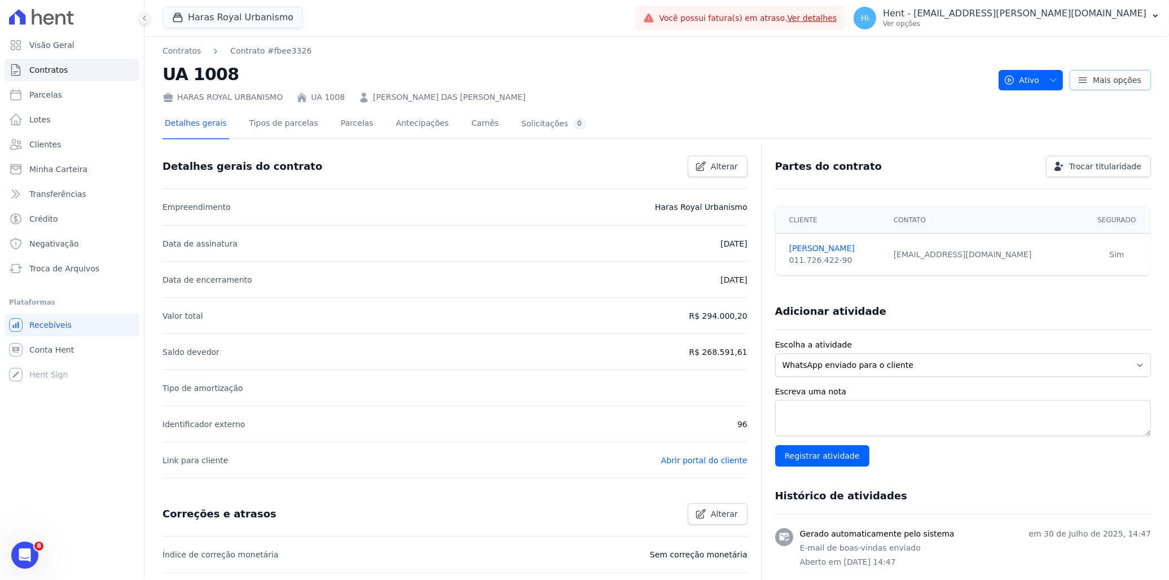
click at [1093, 81] on span "Mais opções" at bounding box center [1117, 79] width 49 height 11
drag, startPoint x: 707, startPoint y: 244, endPoint x: 738, endPoint y: 245, distance: 31.1
click at [738, 245] on p "[DATE]" at bounding box center [734, 244] width 27 height 14
drag, startPoint x: 738, startPoint y: 245, endPoint x: 635, endPoint y: 238, distance: 102.9
click at [635, 238] on li "Data de assinatura 10/07/2025" at bounding box center [455, 243] width 585 height 36
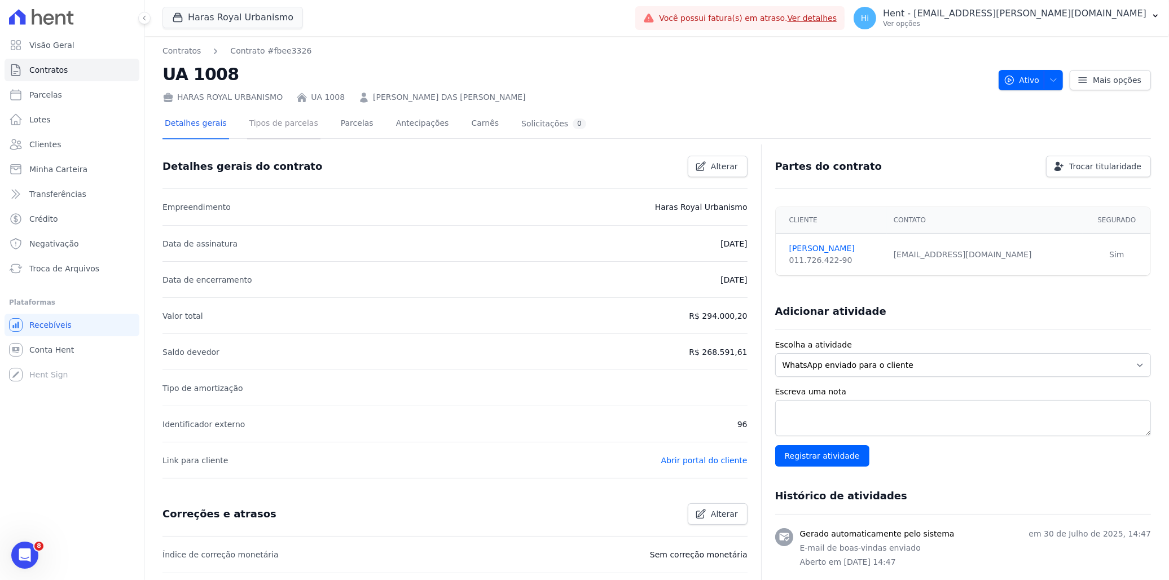
click at [288, 122] on link "Tipos de parcelas" at bounding box center [283, 124] width 73 height 30
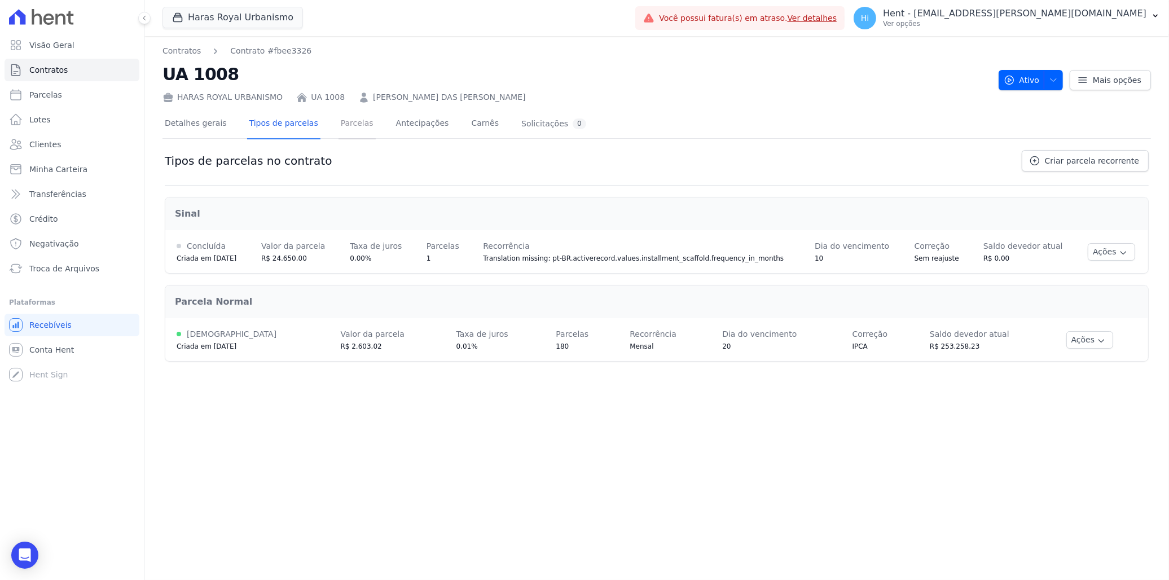
click at [349, 124] on link "Parcelas" at bounding box center [357, 124] width 37 height 30
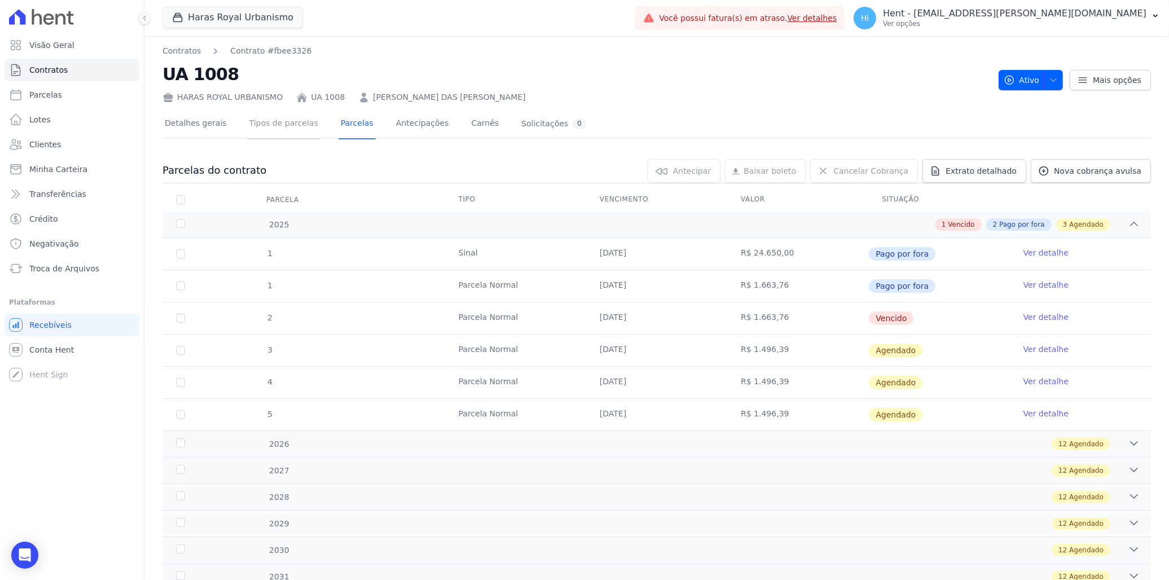
click at [280, 124] on link "Tipos de parcelas" at bounding box center [283, 124] width 73 height 30
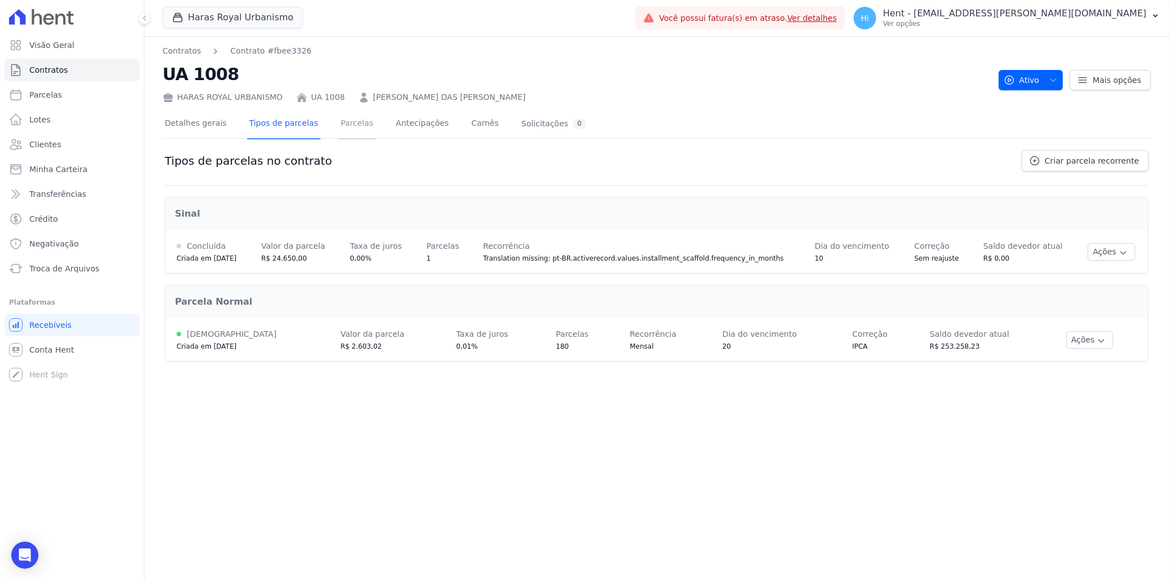
click at [345, 124] on link "Parcelas" at bounding box center [357, 124] width 37 height 30
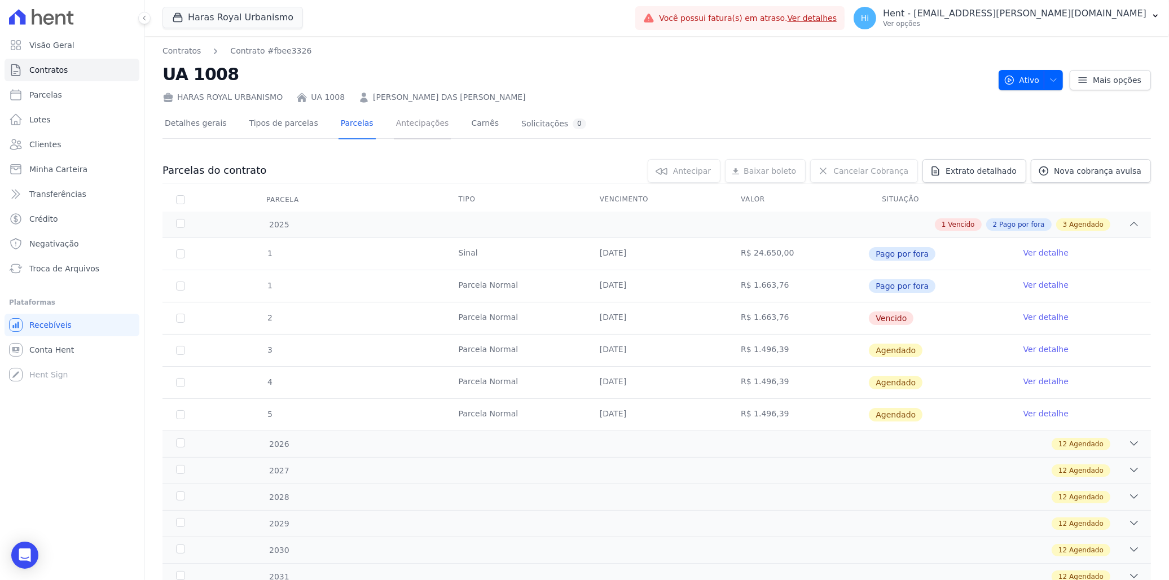
click at [409, 130] on link "Antecipações" at bounding box center [423, 124] width 58 height 30
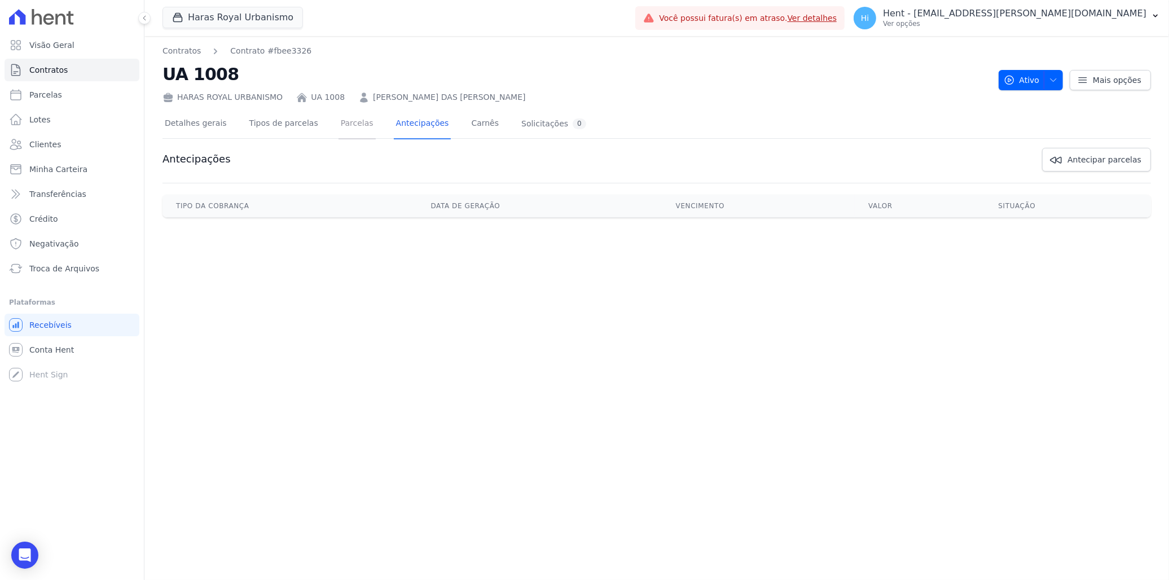
click at [339, 126] on link "Parcelas" at bounding box center [357, 124] width 37 height 30
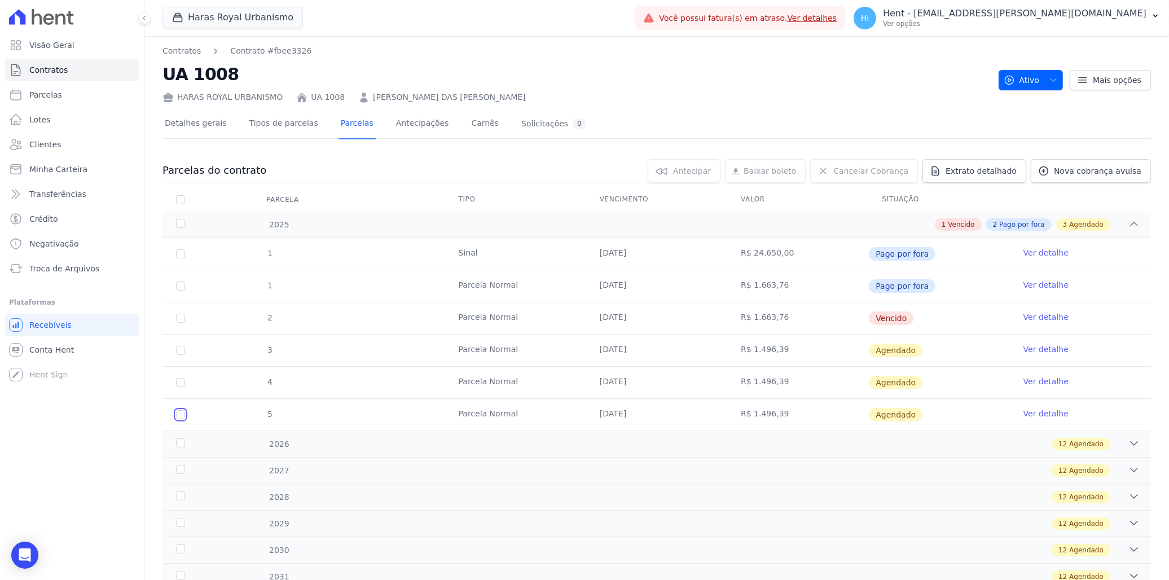
click at [181, 414] on input "checkbox" at bounding box center [180, 414] width 9 height 9
checkbox input "true"
click at [182, 385] on input "checkbox" at bounding box center [180, 382] width 9 height 9
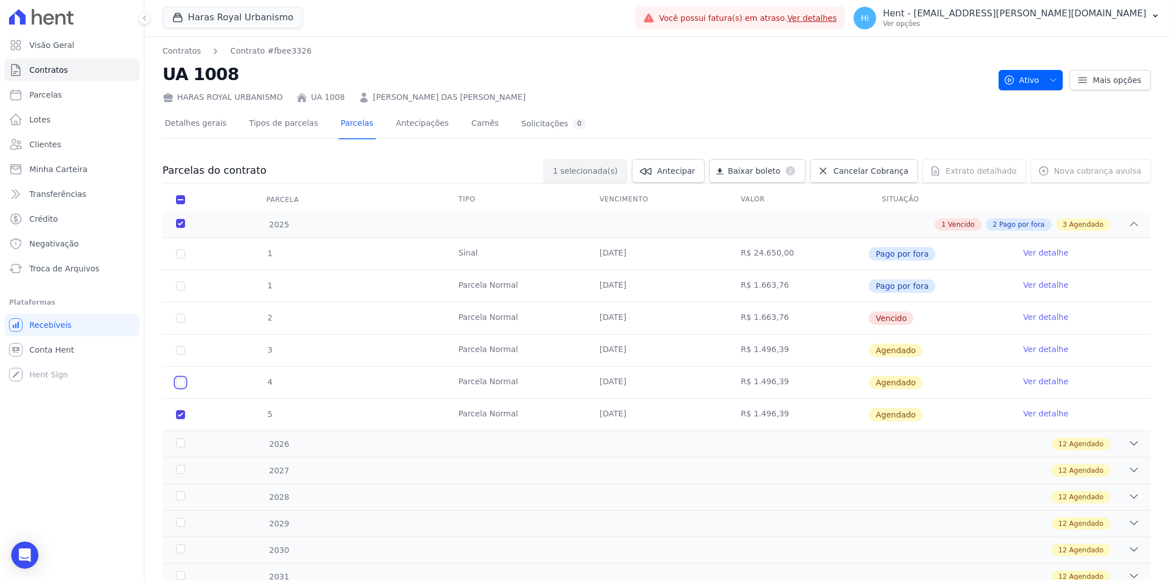
checkbox input "true"
click at [1093, 441] on span "Agendado" at bounding box center [1087, 444] width 34 height 10
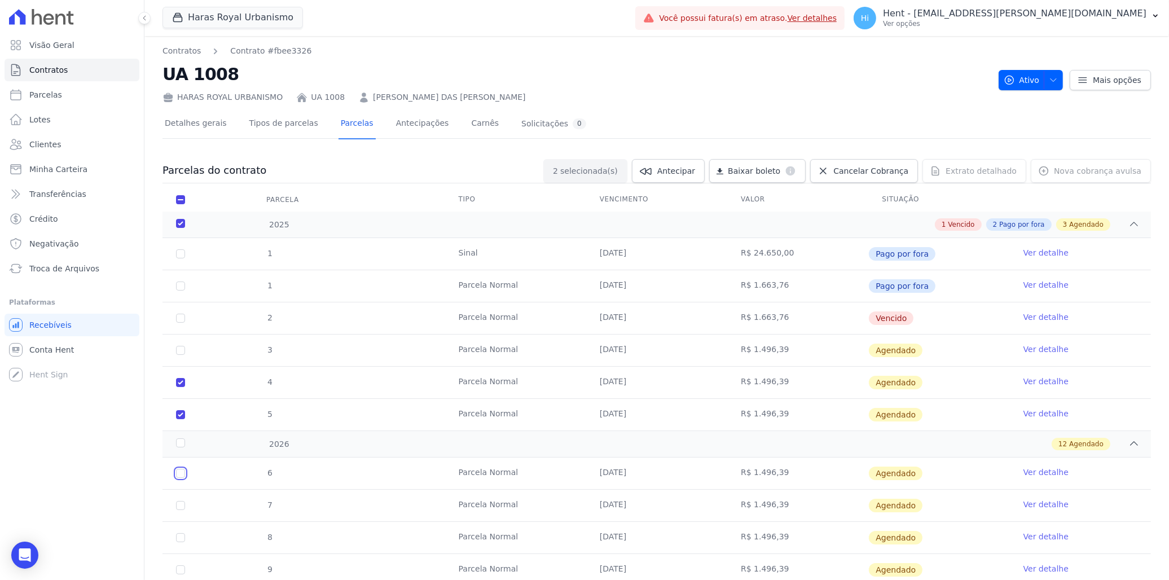
click at [178, 476] on input "checkbox" at bounding box center [180, 473] width 9 height 9
checkbox input "true"
click at [183, 500] on td "7" at bounding box center [181, 506] width 36 height 32
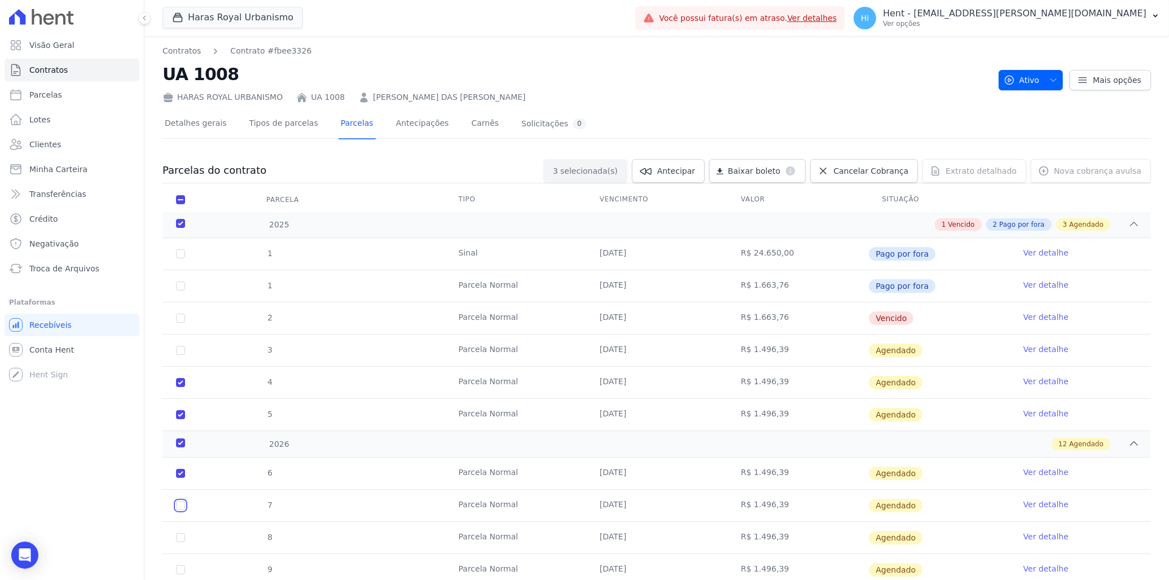
click at [181, 507] on input "checkbox" at bounding box center [180, 505] width 9 height 9
checkbox input "true"
click at [182, 442] on div "2026" at bounding box center [219, 445] width 90 height 12
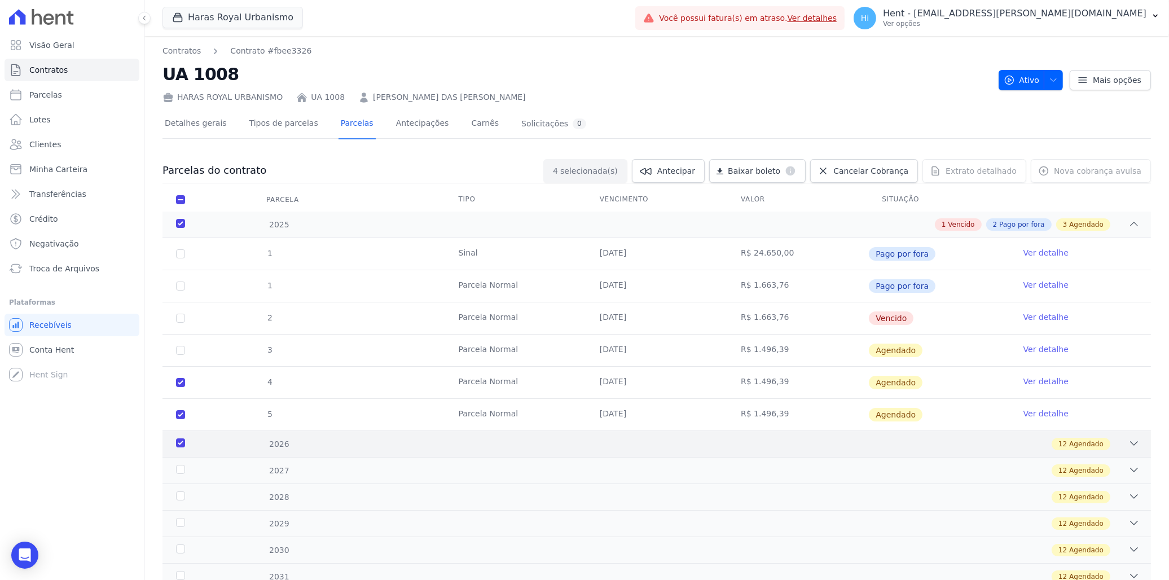
click at [179, 444] on div "2026" at bounding box center [219, 445] width 90 height 12
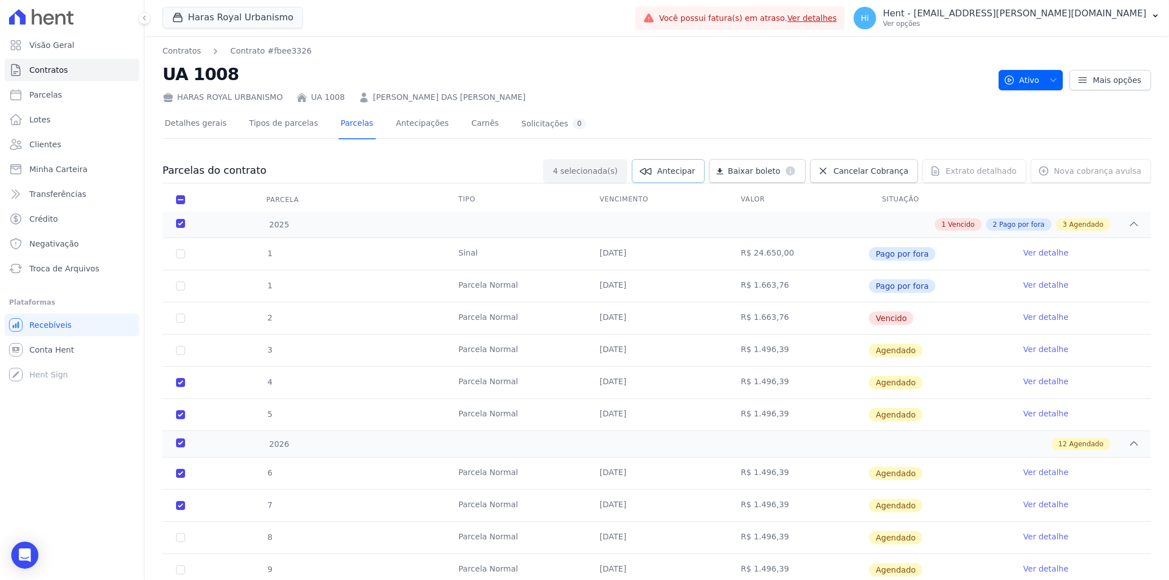
click at [695, 173] on span "Antecipar" at bounding box center [677, 170] width 38 height 11
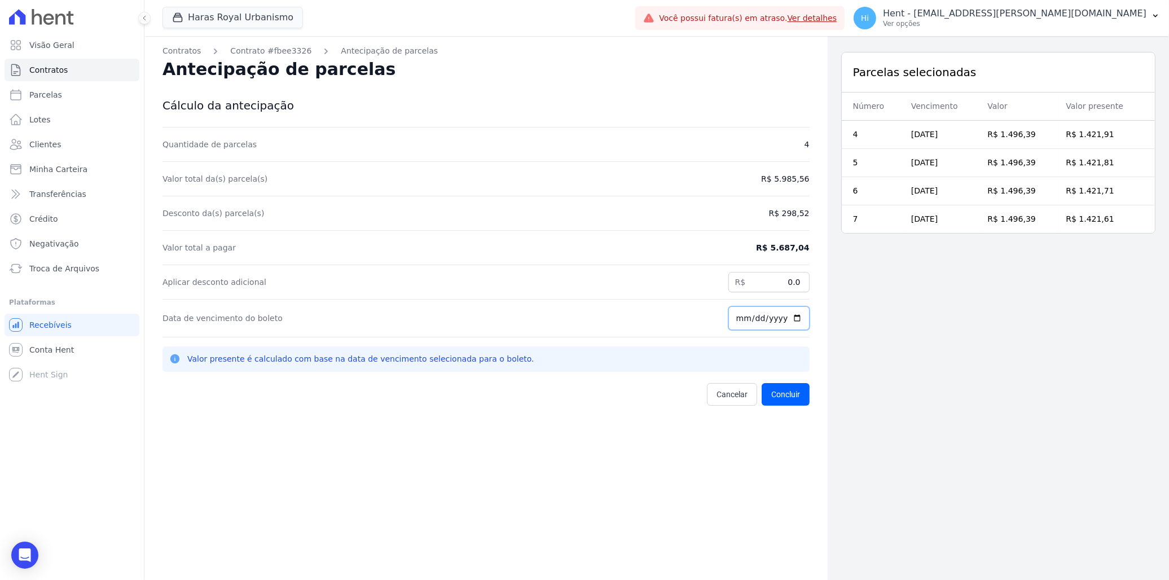
click at [739, 317] on input "2025-09-25" at bounding box center [769, 318] width 81 height 24
type input "2025-09-20"
click at [692, 350] on div "Valor presente é calculado com base na data de vencimento selecionada para o bo…" at bounding box center [486, 359] width 647 height 25
click at [769, 321] on input "2025-09-20" at bounding box center [769, 318] width 81 height 24
click at [769, 339] on div "Quantidade de parcelas 4 Valor total da(s) parcela(s) R$ 5.985,56 Desconto da(s…" at bounding box center [486, 267] width 647 height 278
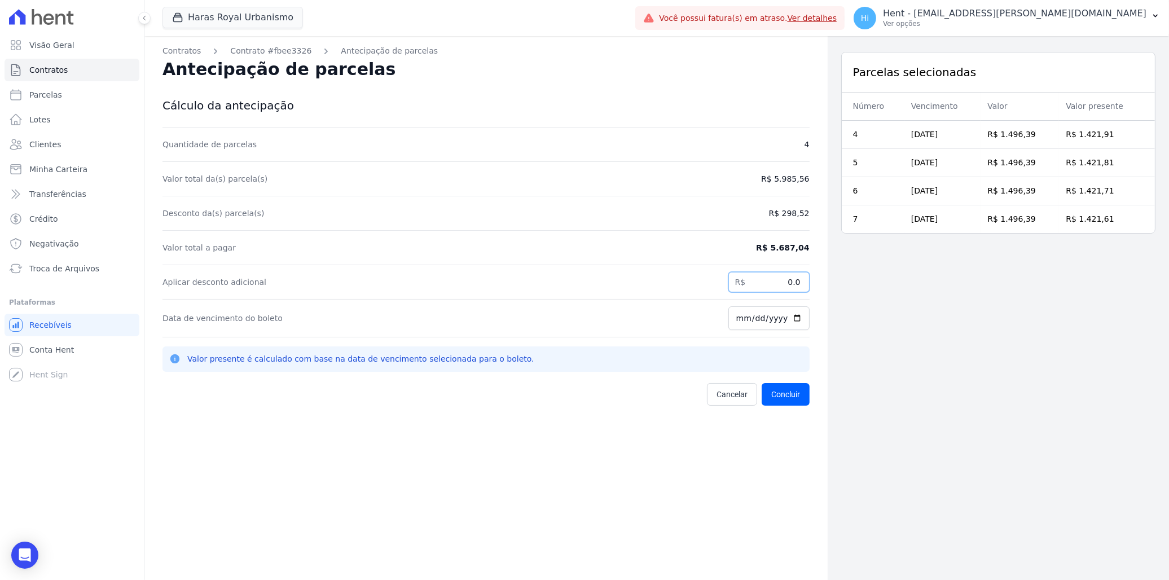
click at [779, 283] on input "0.0" at bounding box center [769, 282] width 81 height 20
type input "2000.0"
click at [776, 336] on div "Data de vencimento do boleto 2025-09-20" at bounding box center [486, 319] width 647 height 38
click at [770, 286] on input "2000.0" at bounding box center [769, 282] width 81 height 20
click at [692, 298] on div "Aplicar desconto adicional R$ 2000.0" at bounding box center [486, 282] width 647 height 34
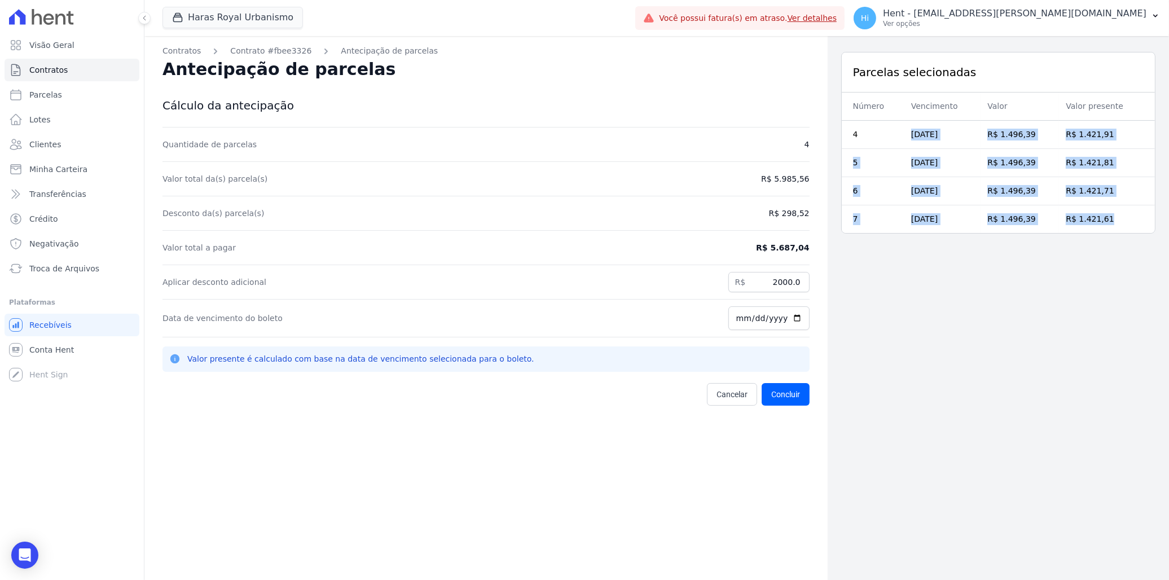
drag, startPoint x: 909, startPoint y: 136, endPoint x: 1101, endPoint y: 225, distance: 211.4
click at [1101, 225] on tbody "4 20/11/2025 R$ 1.496,39 R$ 1.421,91 5 20/12/2025 R$ 1.496,39 R$ 1.421,81 6 20/…" at bounding box center [998, 177] width 313 height 113
drag, startPoint x: 772, startPoint y: 213, endPoint x: 807, endPoint y: 213, distance: 35.0
click at [807, 213] on div "Contratos Contrato #fbee3326 Antecipação de parcelas Antecipação de parcelas Cá…" at bounding box center [485, 326] width 683 height 580
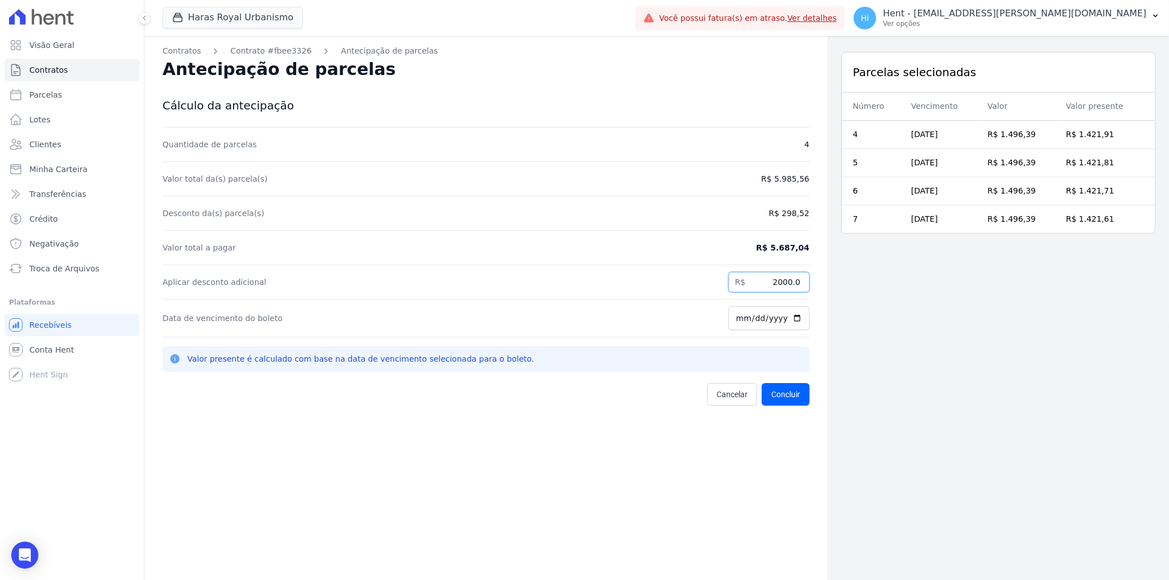
drag, startPoint x: 807, startPoint y: 213, endPoint x: 762, endPoint y: 281, distance: 81.1
click at [762, 281] on input "2000.0" at bounding box center [769, 282] width 81 height 20
click at [74, 46] on link "Visão Geral" at bounding box center [72, 45] width 135 height 23
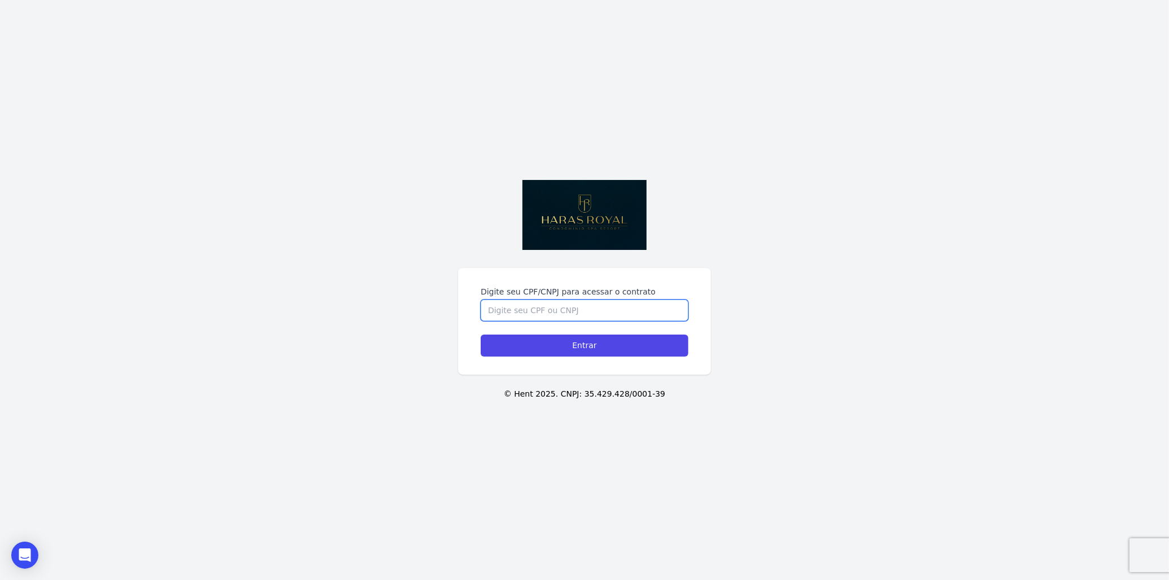
click at [533, 303] on input "Digite seu CPF/CNPJ para acessar o contrato" at bounding box center [585, 310] width 208 height 21
paste input "011.726.422-90"
type input "011.726.422-90"
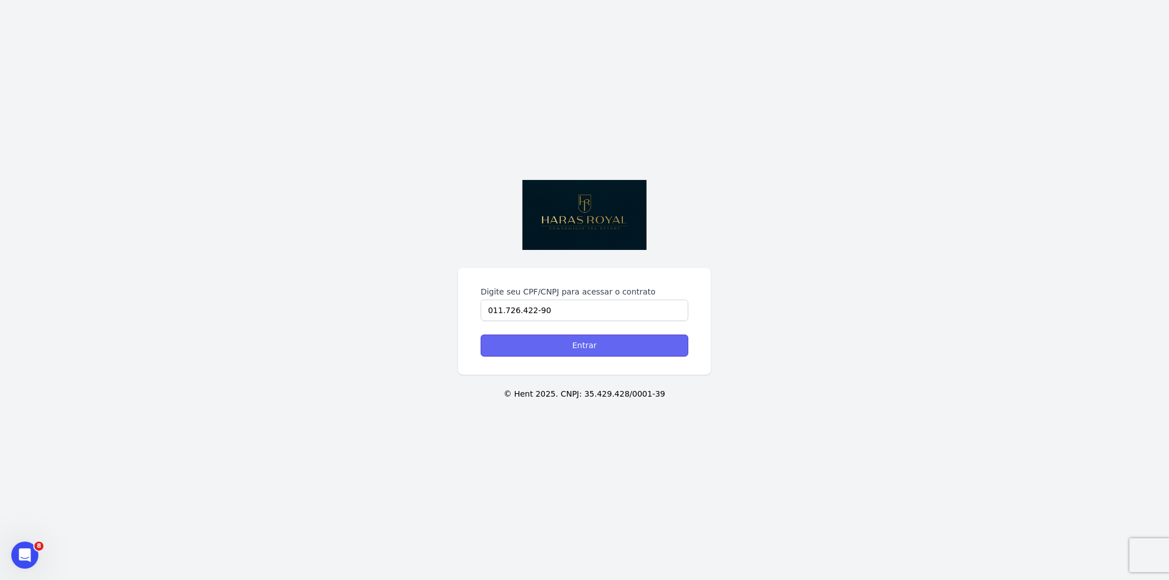
click at [576, 347] on input "Entrar" at bounding box center [585, 346] width 208 height 22
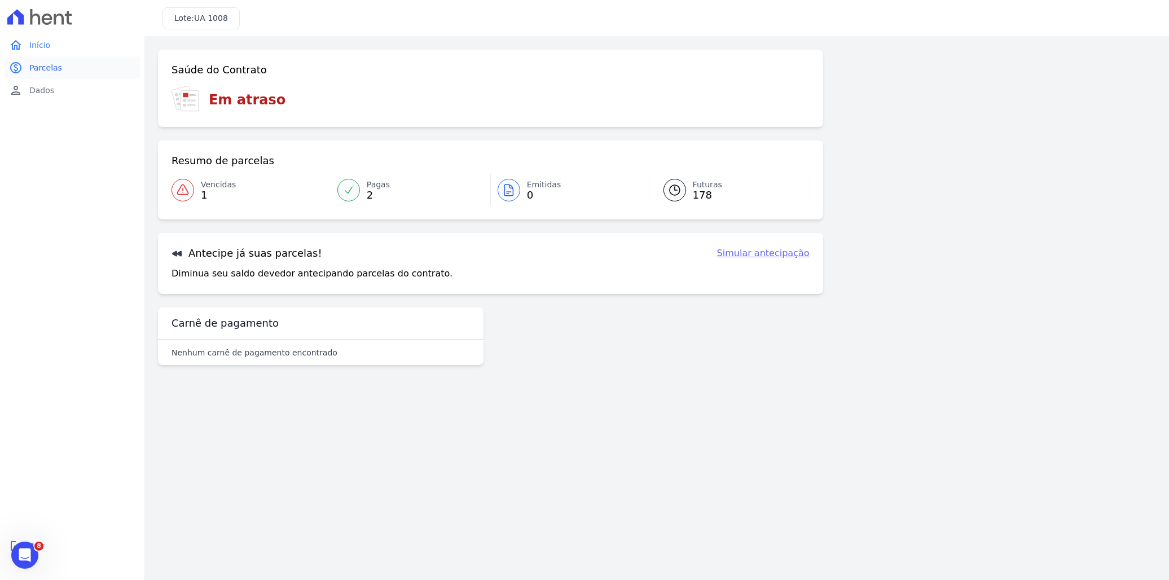
click at [51, 69] on span "Parcelas" at bounding box center [45, 67] width 33 height 11
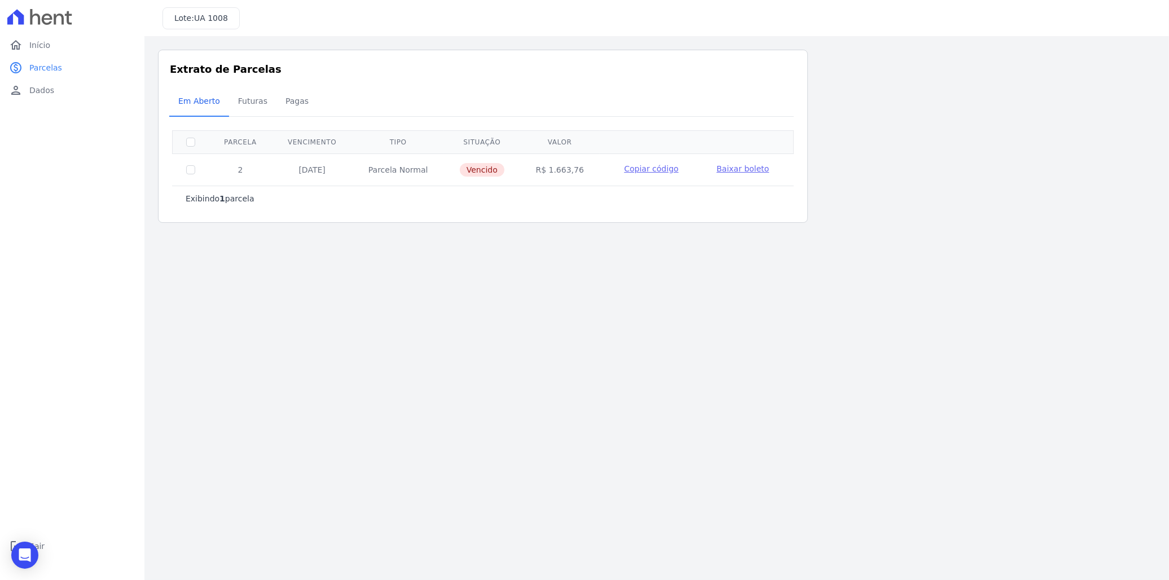
click at [736, 169] on span "Baixar boleto" at bounding box center [743, 168] width 52 height 9
click at [650, 172] on span "Copiar código" at bounding box center [651, 168] width 54 height 9
click at [240, 98] on span "Futuras" at bounding box center [252, 101] width 43 height 23
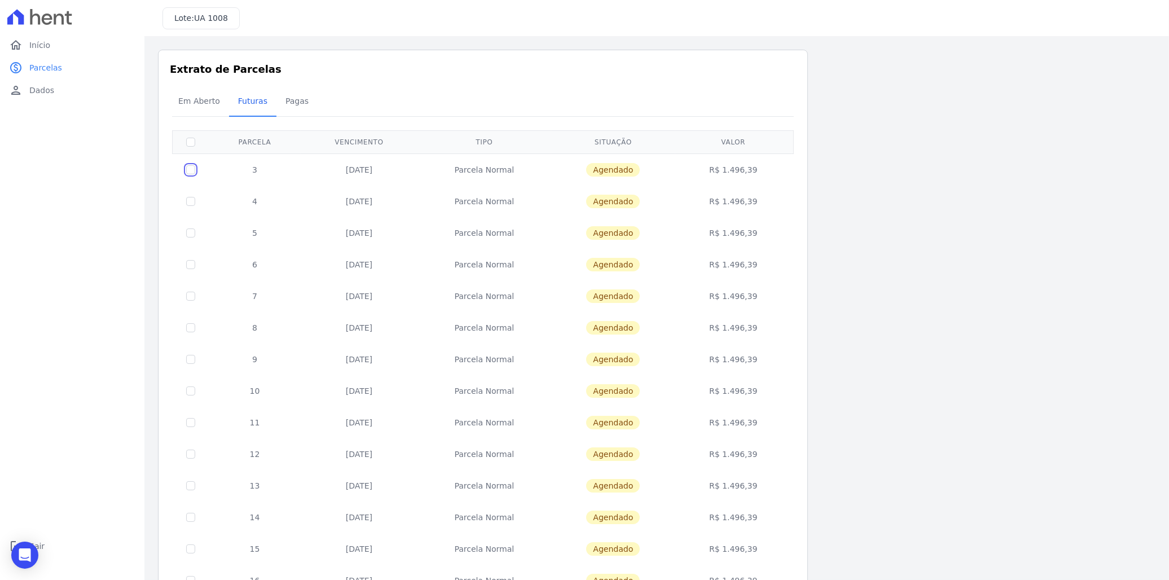
click at [194, 169] on input "checkbox" at bounding box center [190, 169] width 9 height 9
checkbox input "true"
click at [189, 201] on input "checkbox" at bounding box center [190, 201] width 9 height 9
checkbox input "true"
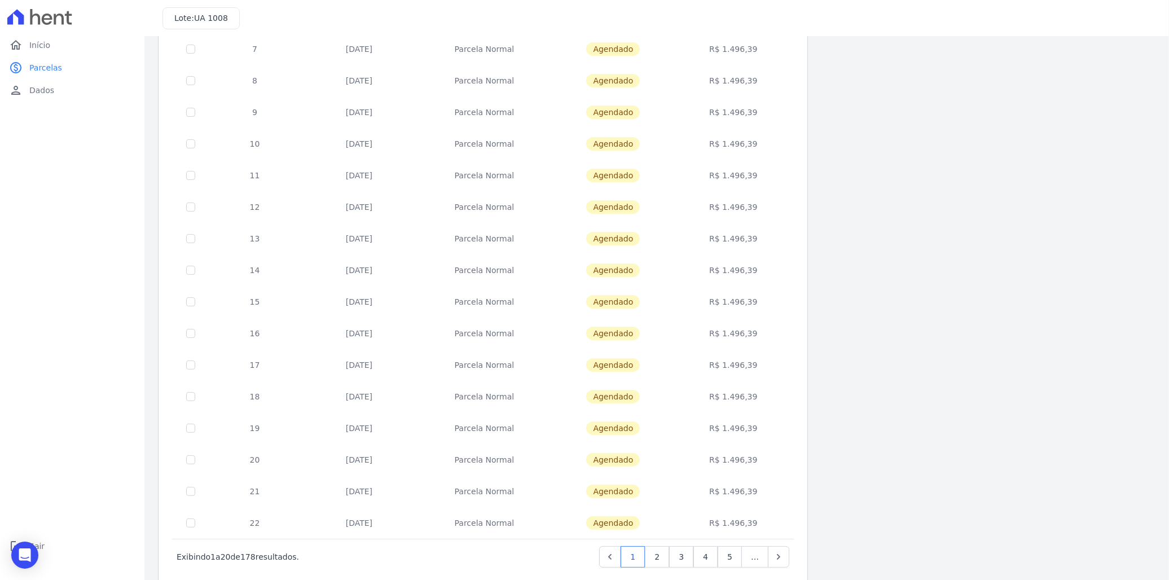
scroll to position [270, 0]
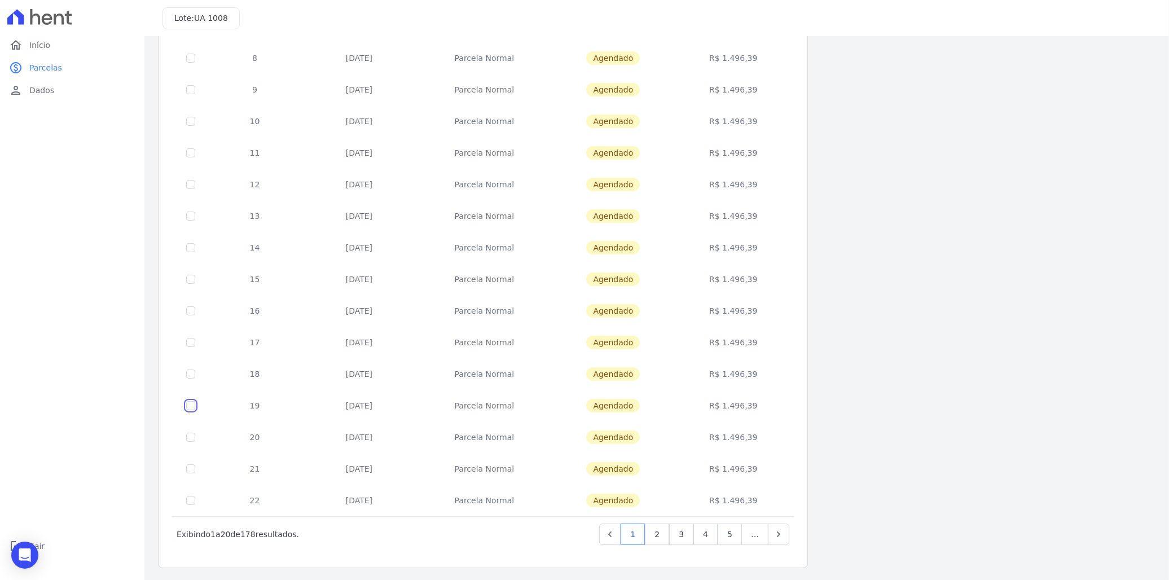
click at [188, 403] on input "checkbox" at bounding box center [190, 405] width 9 height 9
checkbox input "true"
drag, startPoint x: 190, startPoint y: 436, endPoint x: 189, endPoint y: 449, distance: 13.6
click at [190, 436] on input "checkbox" at bounding box center [190, 437] width 9 height 9
checkbox input "true"
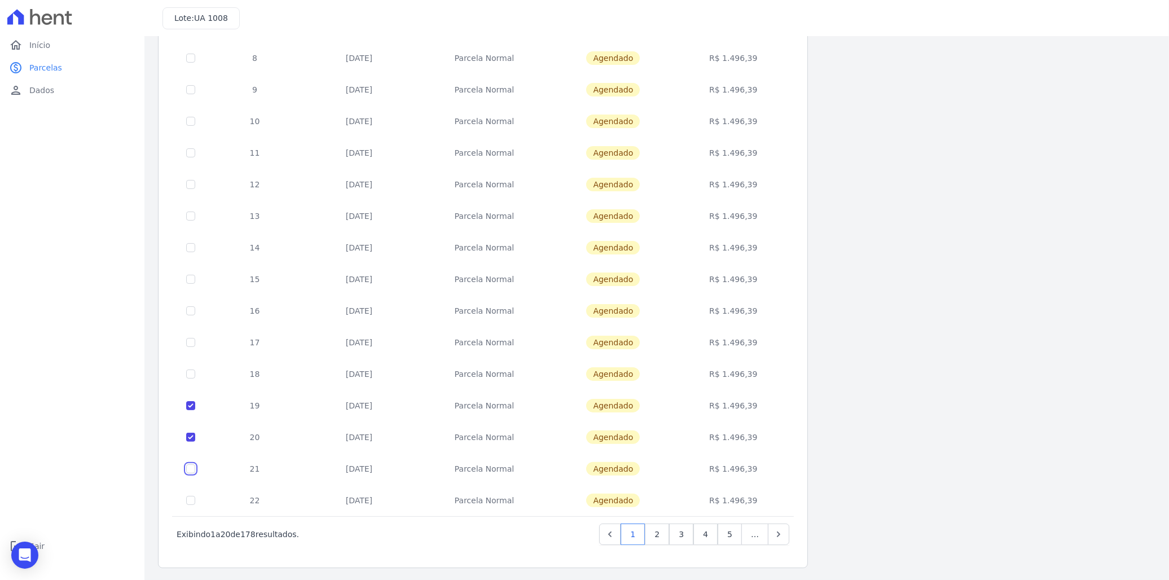
click at [192, 469] on input "checkbox" at bounding box center [190, 468] width 9 height 9
checkbox input "true"
click at [192, 501] on input "checkbox" at bounding box center [190, 500] width 9 height 9
checkbox input "true"
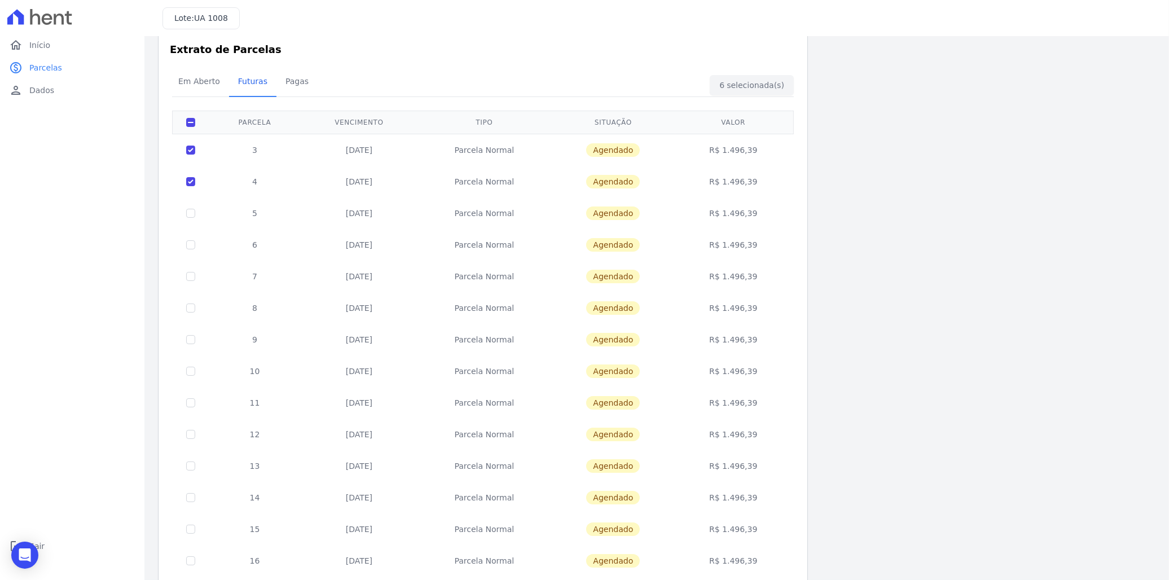
scroll to position [19, 0]
click at [190, 278] on input "checkbox" at bounding box center [190, 277] width 9 height 9
checkbox input "true"
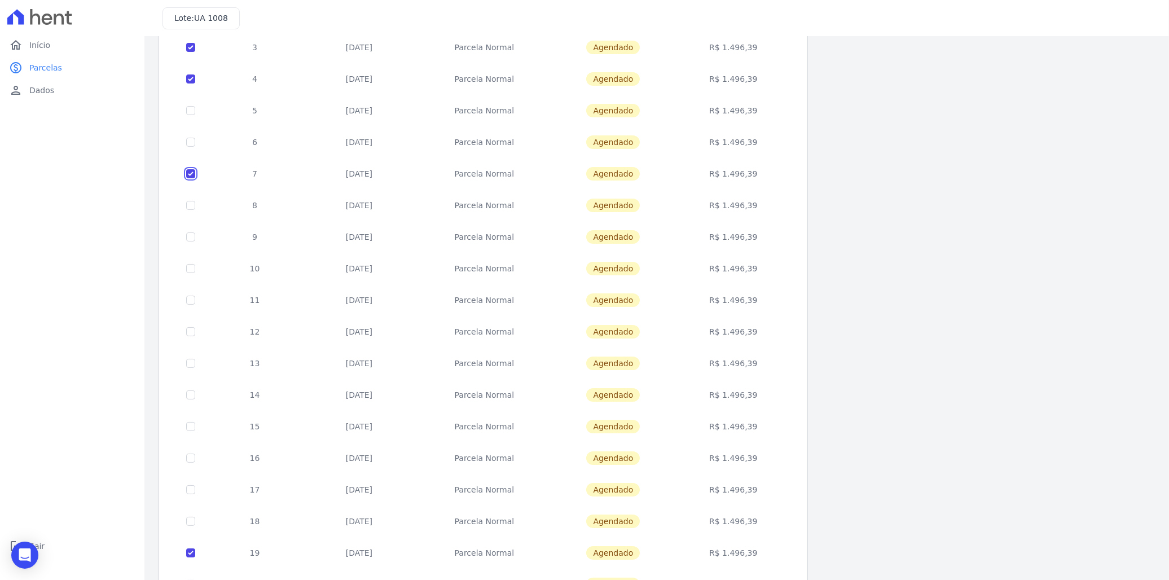
scroll to position [0, 0]
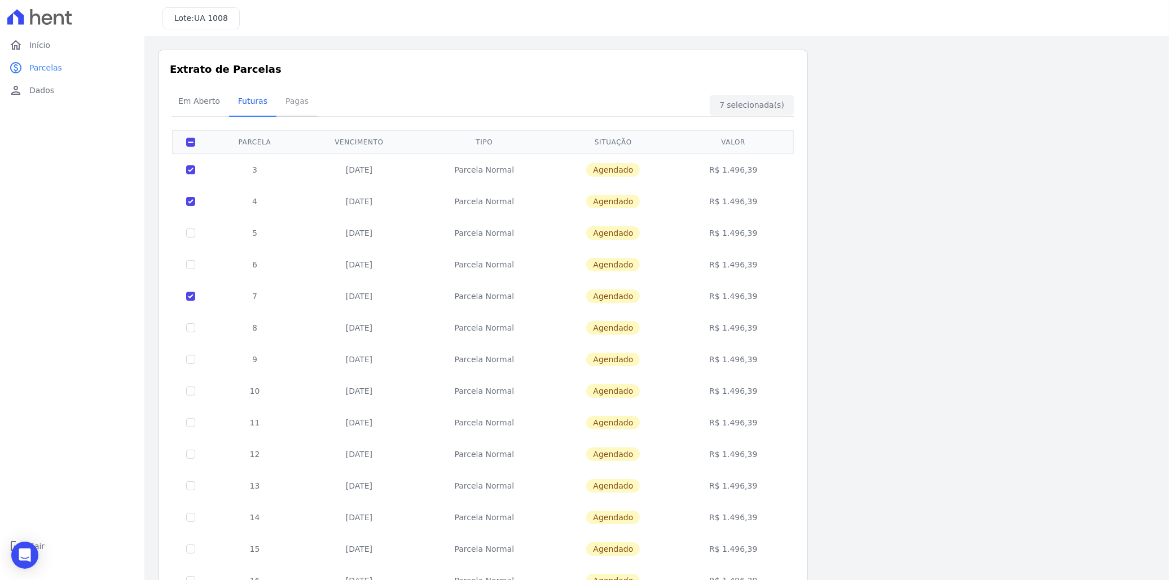
click at [290, 105] on span "Pagas" at bounding box center [297, 101] width 37 height 23
